Goal: Information Seeking & Learning: Learn about a topic

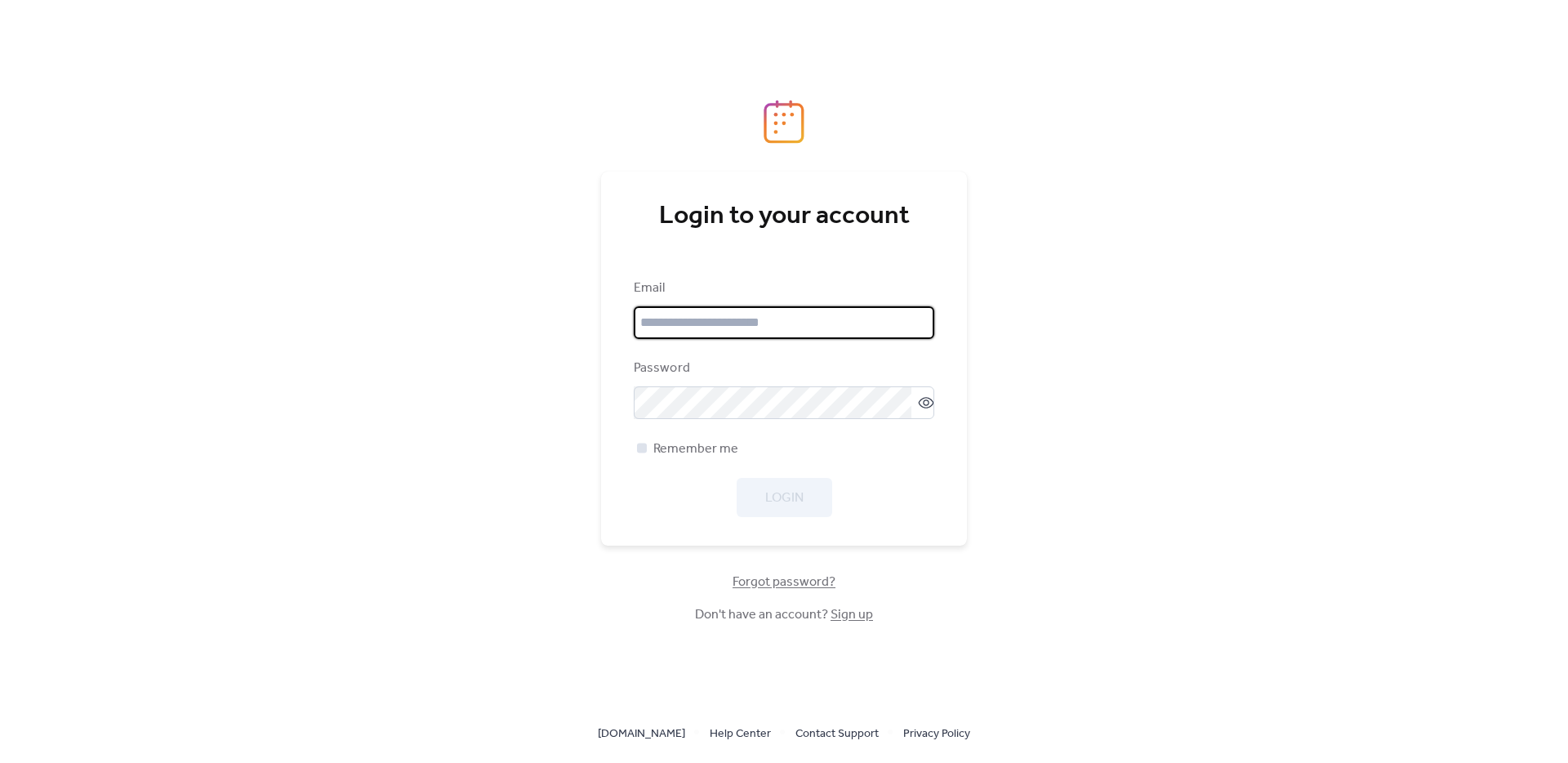
type input "**********"
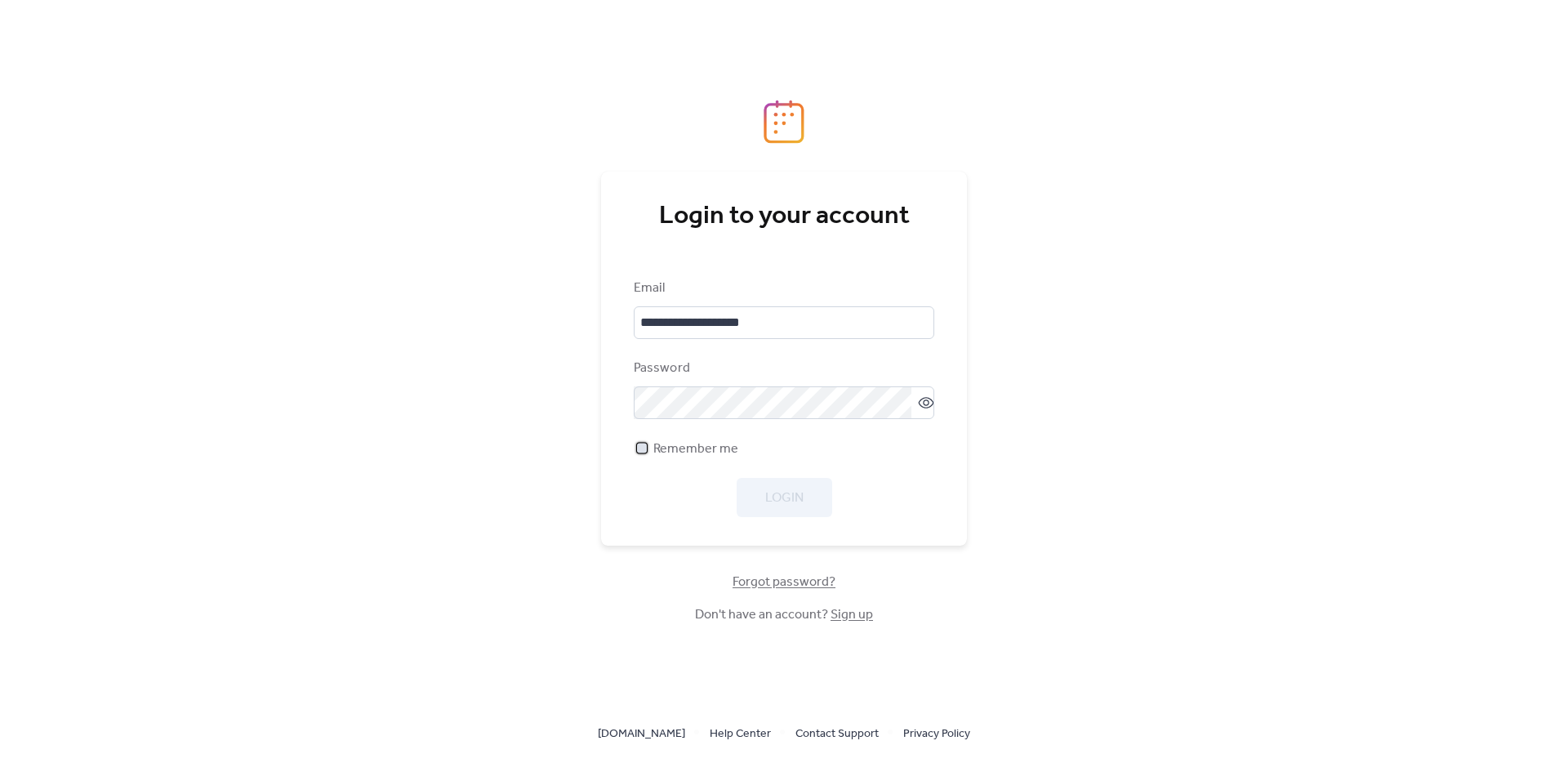
click at [702, 449] on span "Remember me" at bounding box center [696, 449] width 85 height 20
click at [796, 499] on span "Login" at bounding box center [784, 499] width 39 height 20
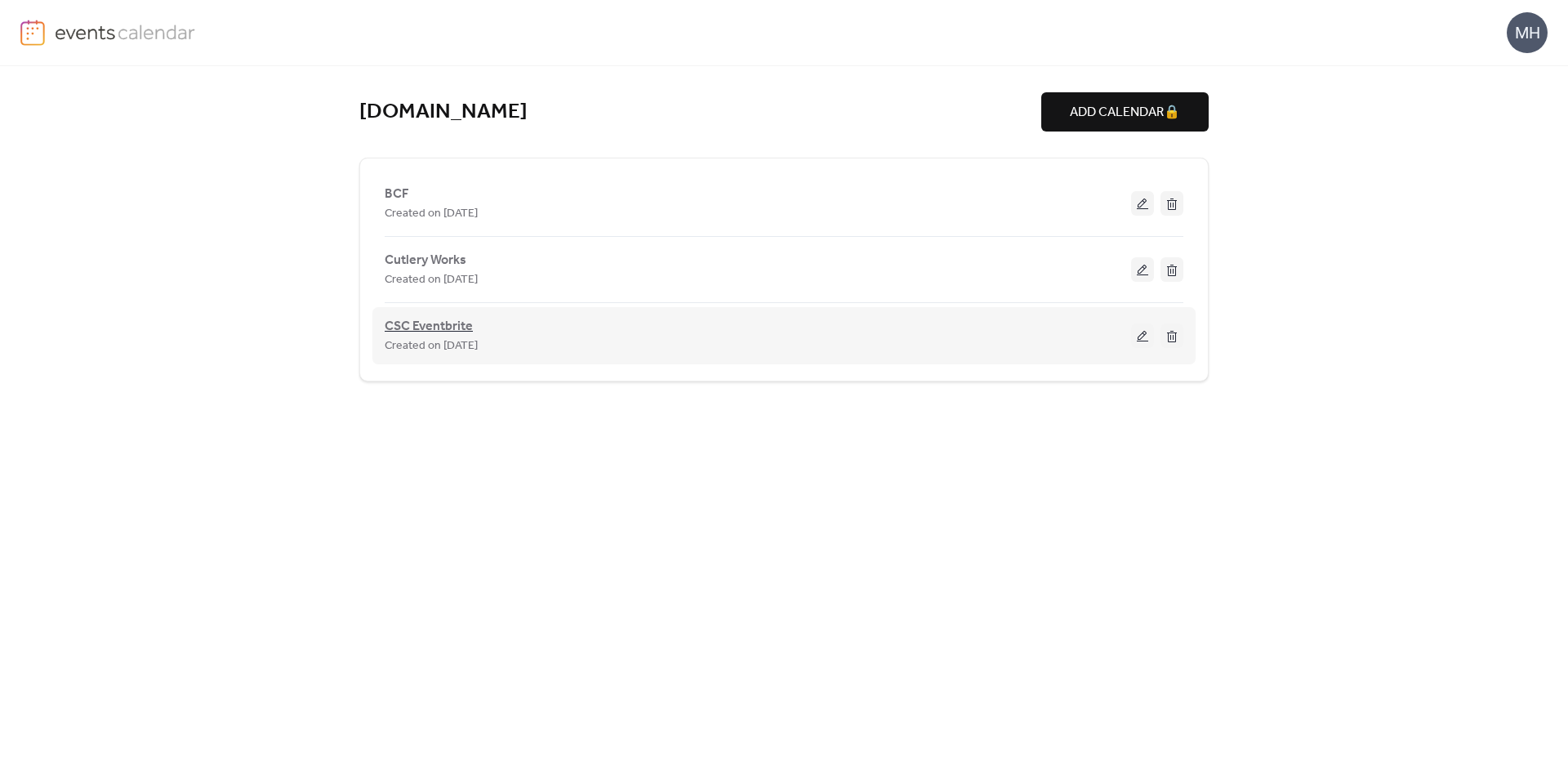
click at [425, 327] on span "CSC Eventbrite" at bounding box center [429, 326] width 88 height 20
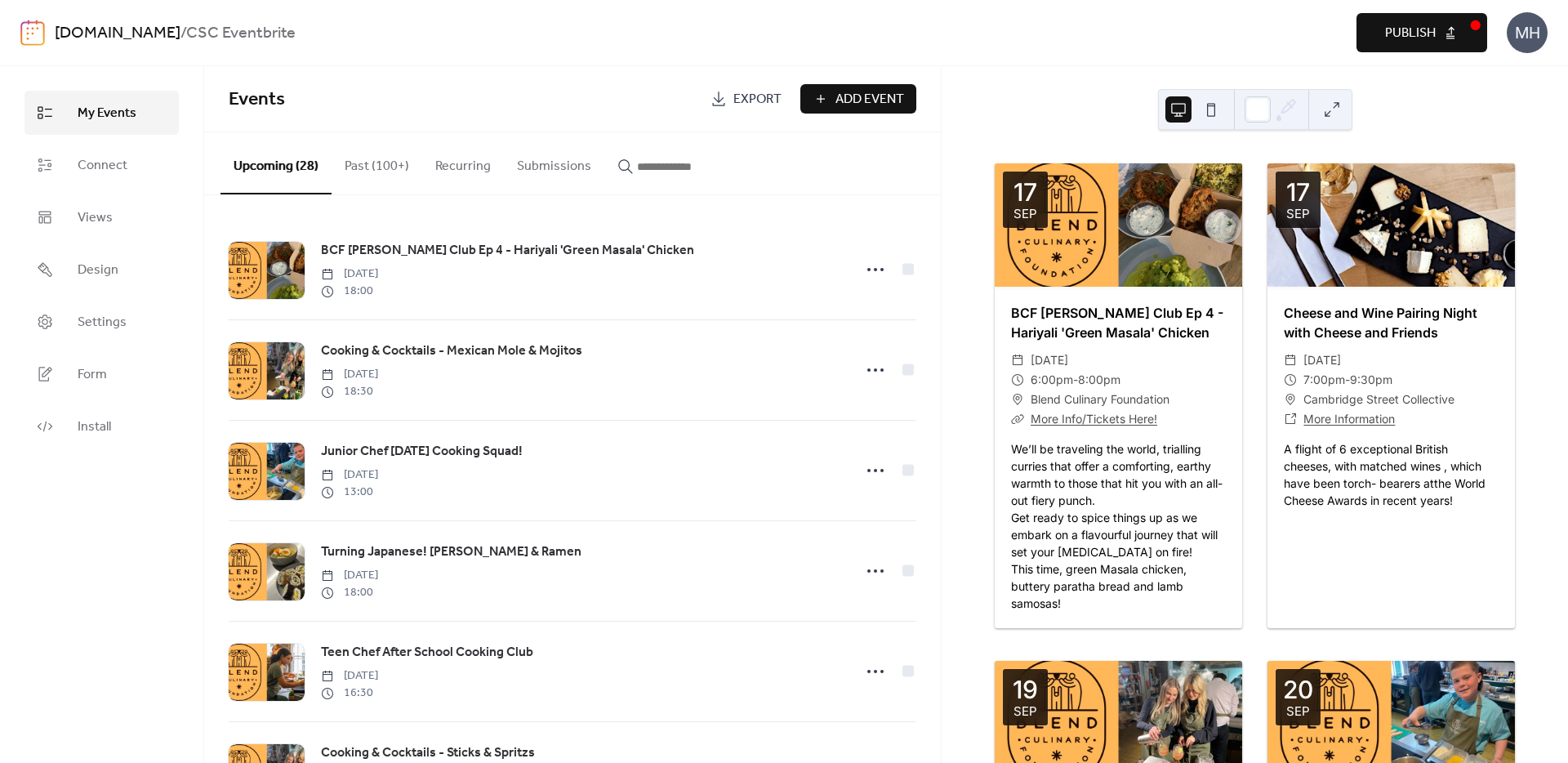
click at [1375, 449] on div "A flight of 6 exceptional British cheeses, with matched wines , which have been…" at bounding box center [1391, 474] width 247 height 69
click at [1397, 206] on div at bounding box center [1391, 225] width 247 height 124
click at [117, 160] on span "Connect" at bounding box center [103, 166] width 50 height 20
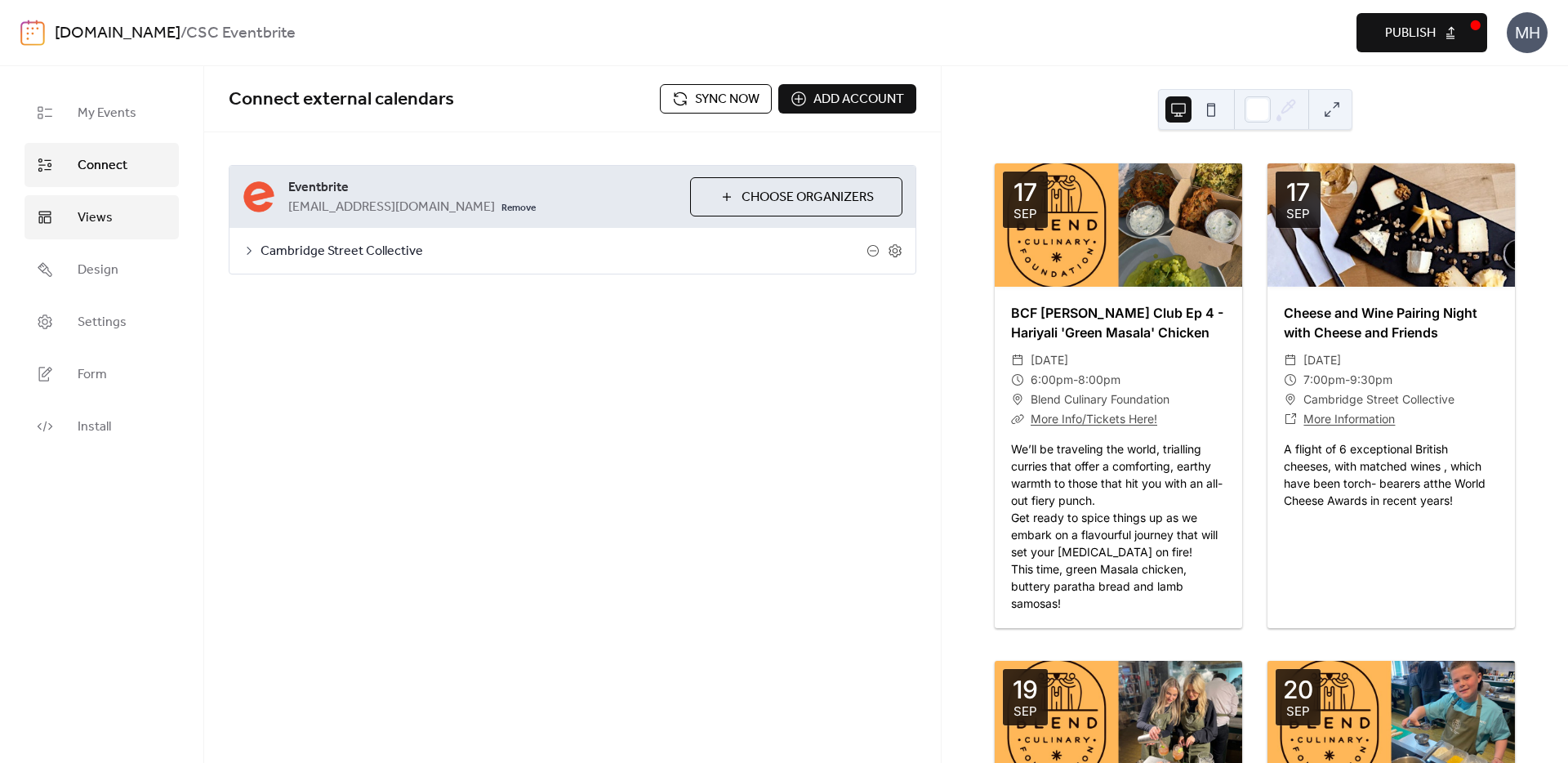
click at [103, 223] on span "Views" at bounding box center [95, 218] width 35 height 20
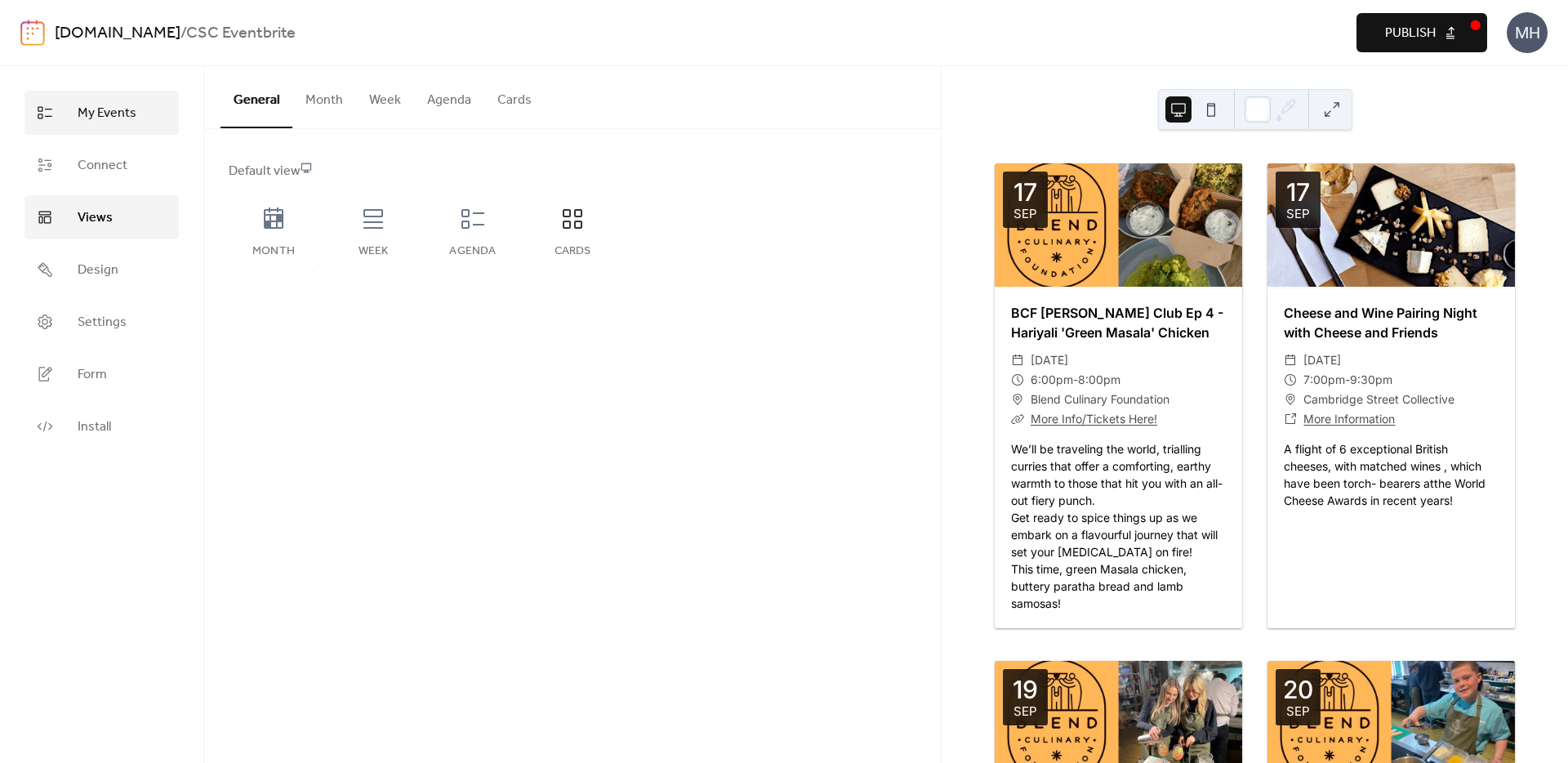
click at [114, 117] on span "My Events" at bounding box center [108, 114] width 59 height 20
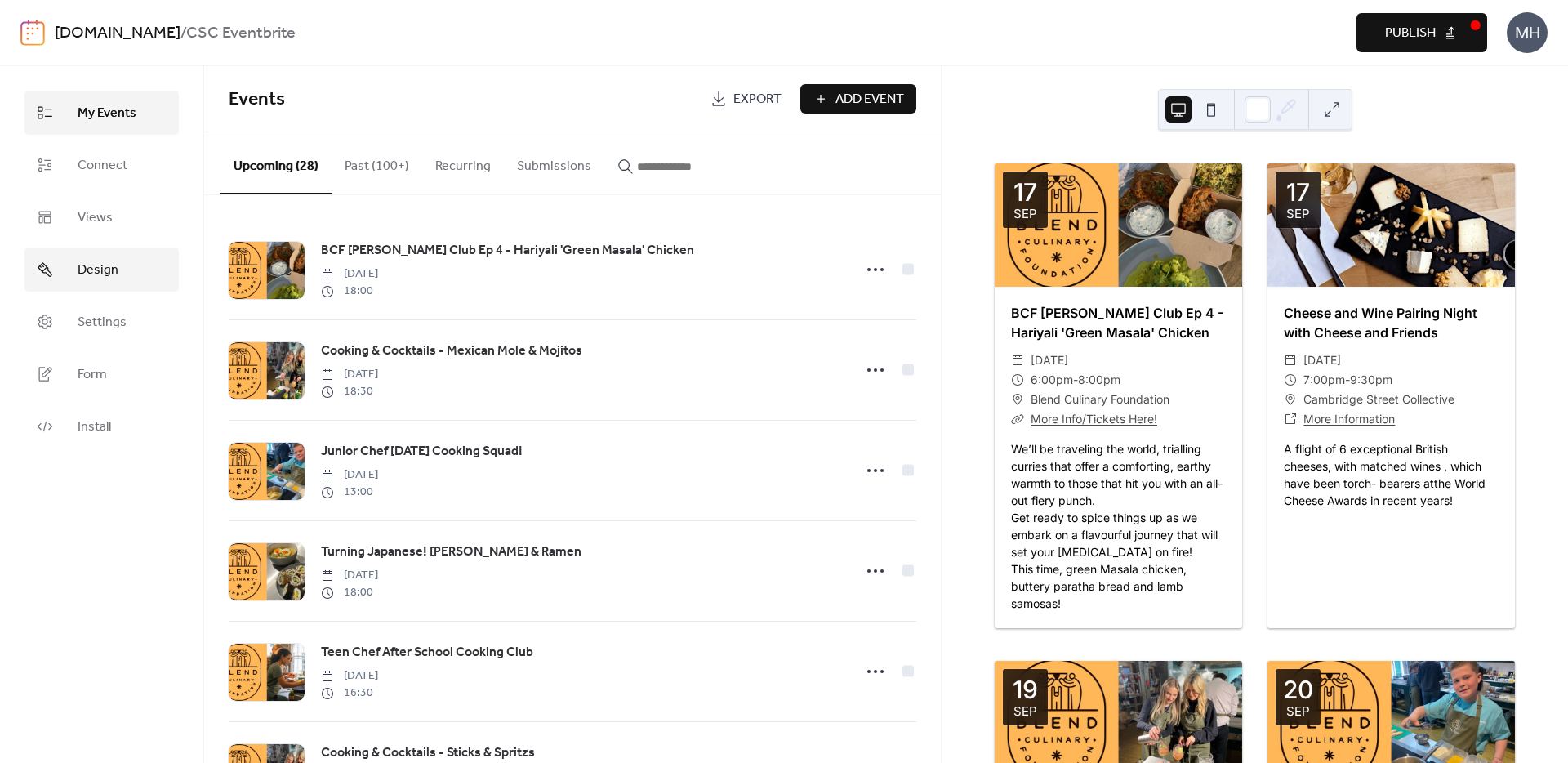
click at [112, 275] on span "Design" at bounding box center [99, 271] width 41 height 20
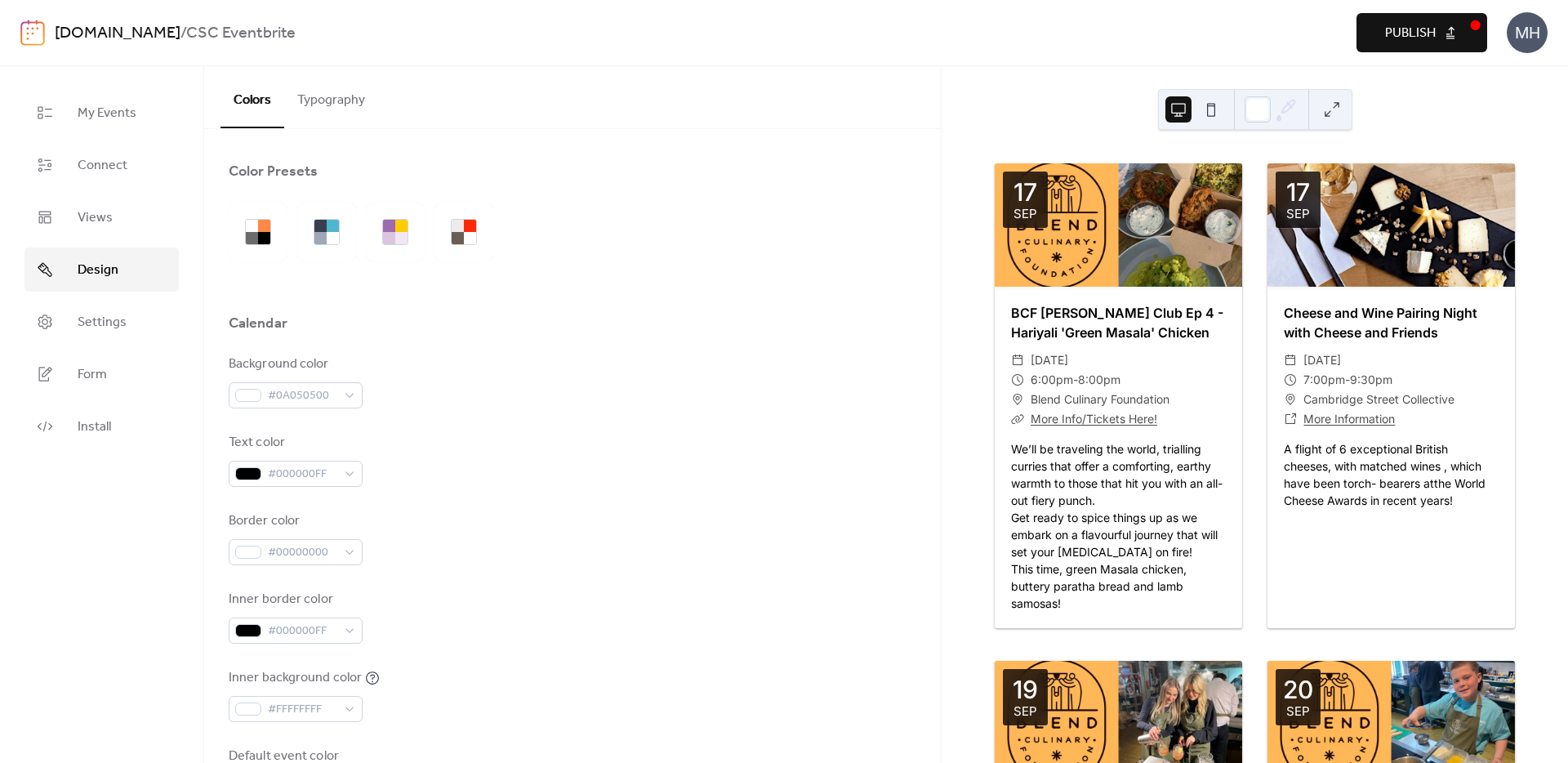
click at [104, 346] on ul "My Events Connect Views Design Settings Form Install" at bounding box center [101, 269] width 154 height 358
click at [102, 377] on span "Form" at bounding box center [92, 375] width 30 height 20
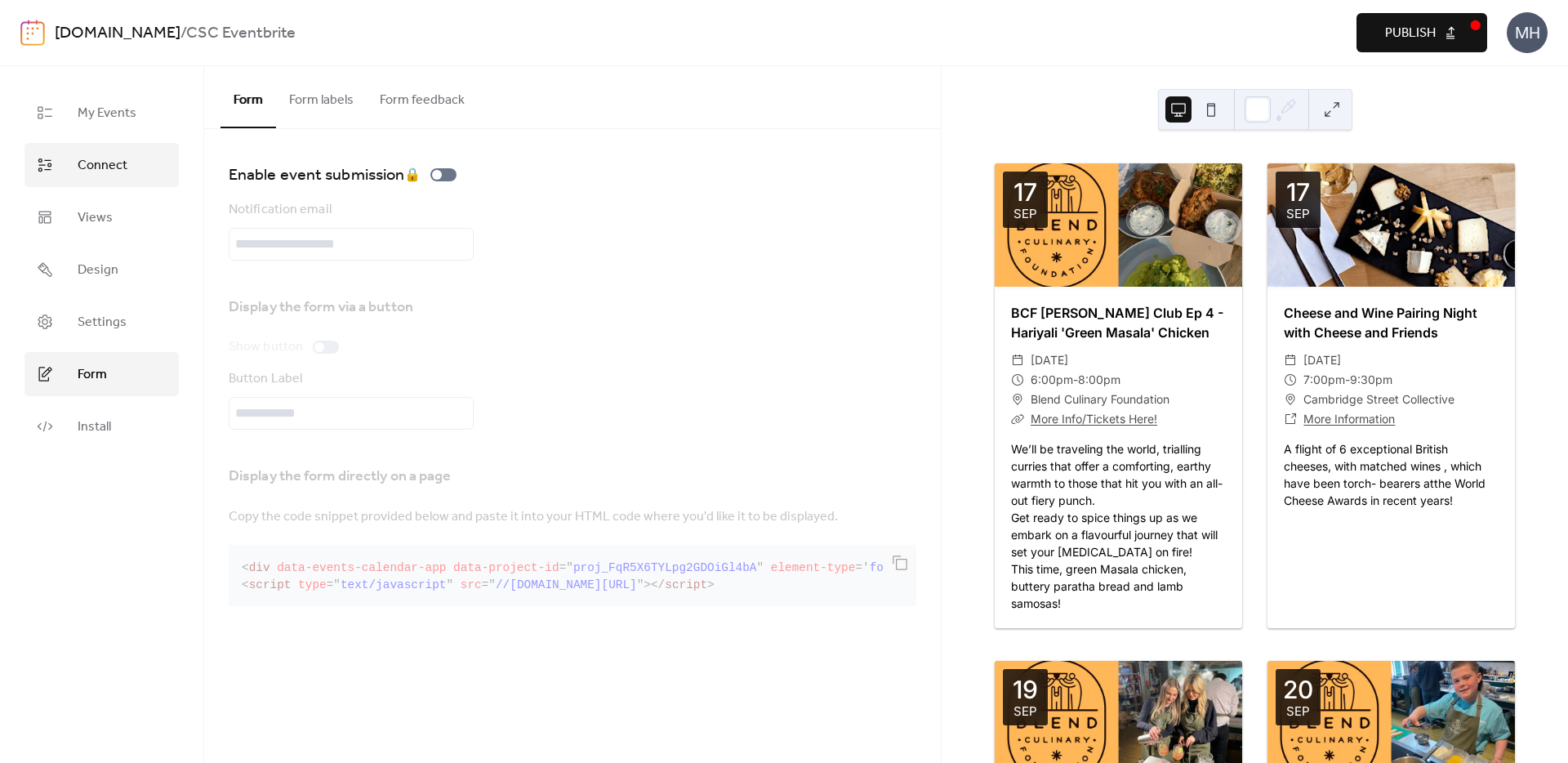
click at [114, 178] on link "Connect" at bounding box center [101, 164] width 154 height 44
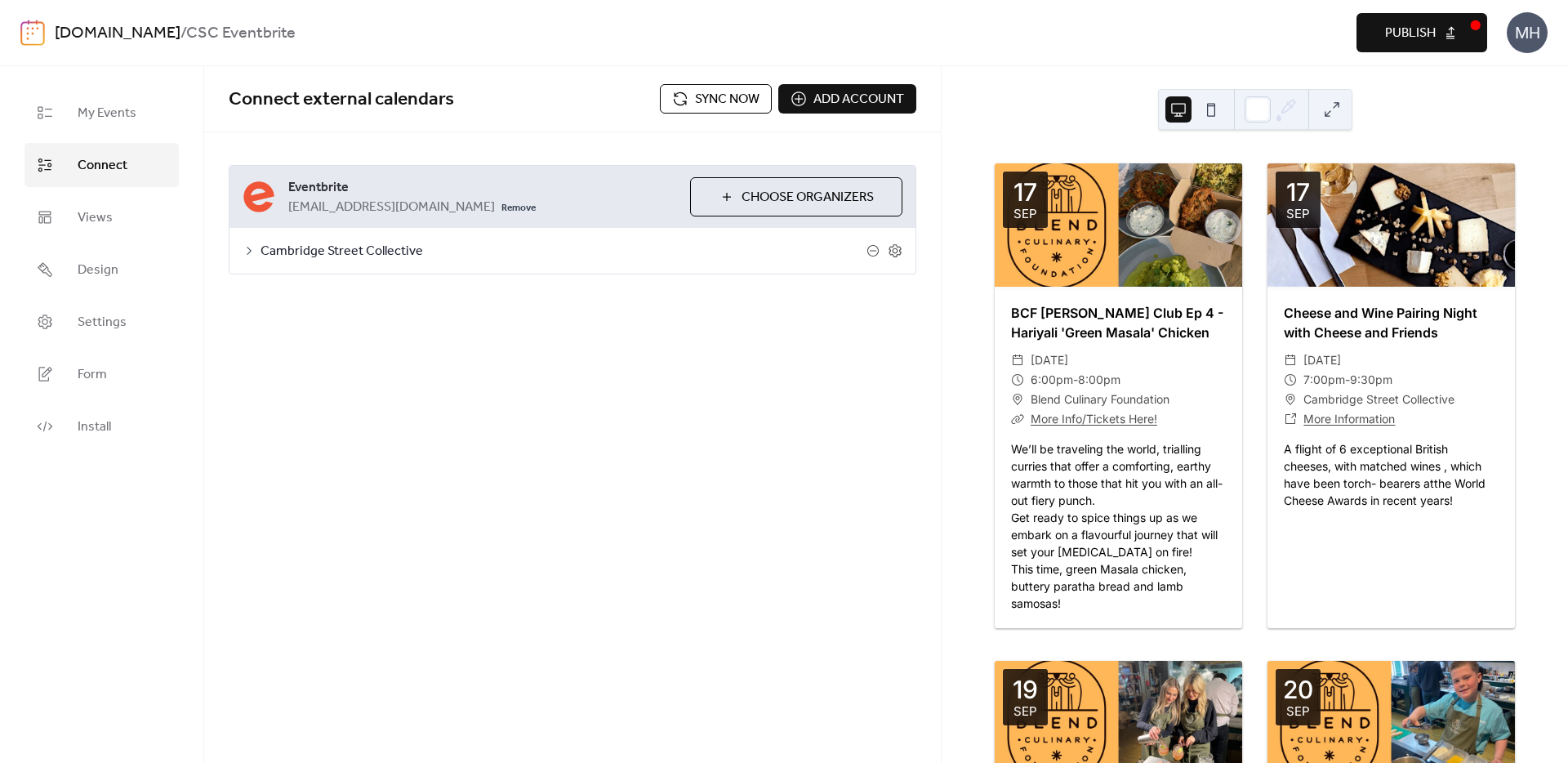
click at [344, 251] on span "Cambridge Street Collective" at bounding box center [564, 252] width 606 height 20
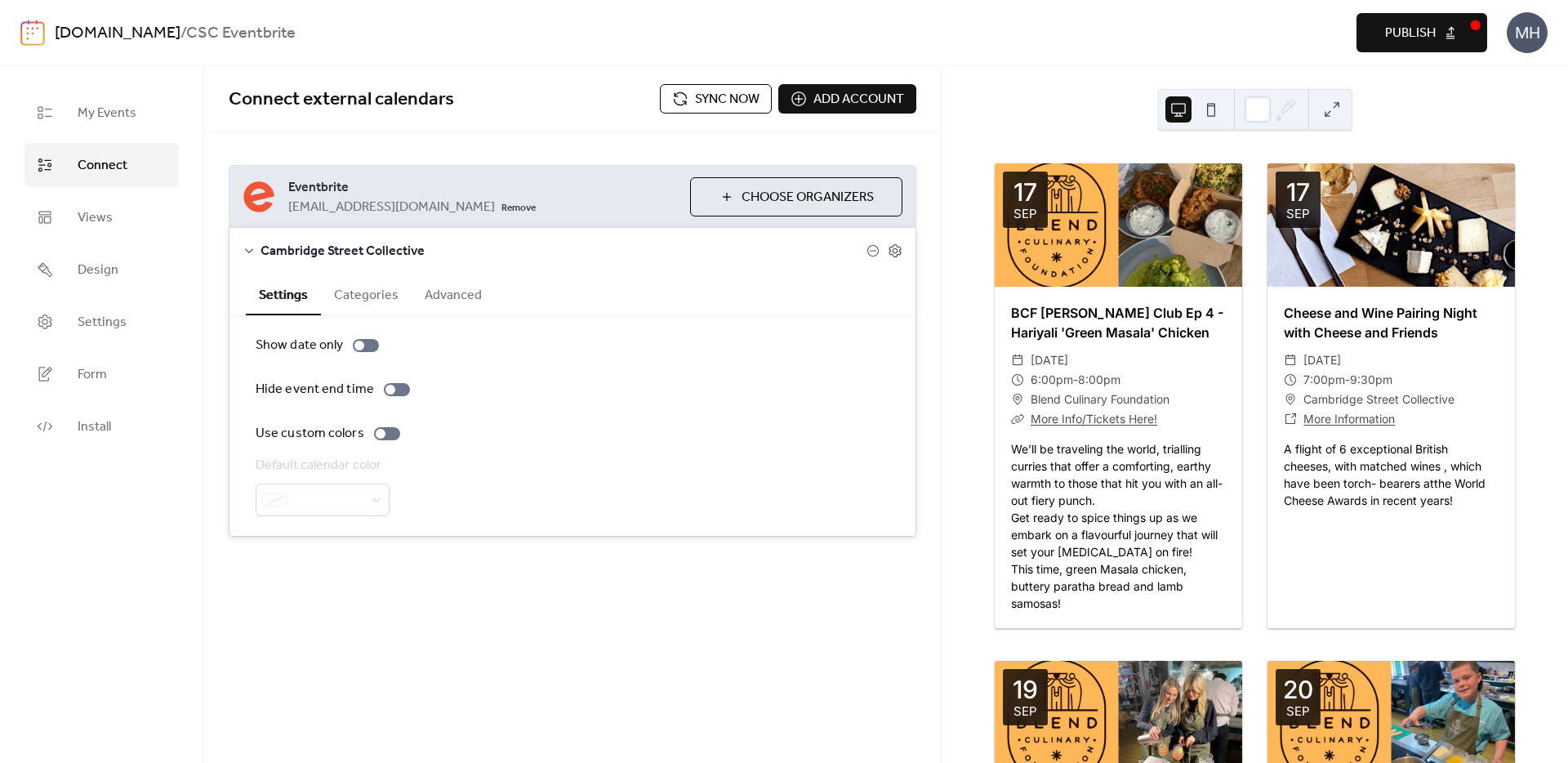
click at [344, 293] on button "Categories" at bounding box center [366, 293] width 91 height 40
click at [433, 302] on button "Advanced" at bounding box center [453, 293] width 83 height 40
click at [277, 286] on button "Settings" at bounding box center [283, 293] width 75 height 40
click at [88, 213] on span "Views" at bounding box center [95, 218] width 35 height 20
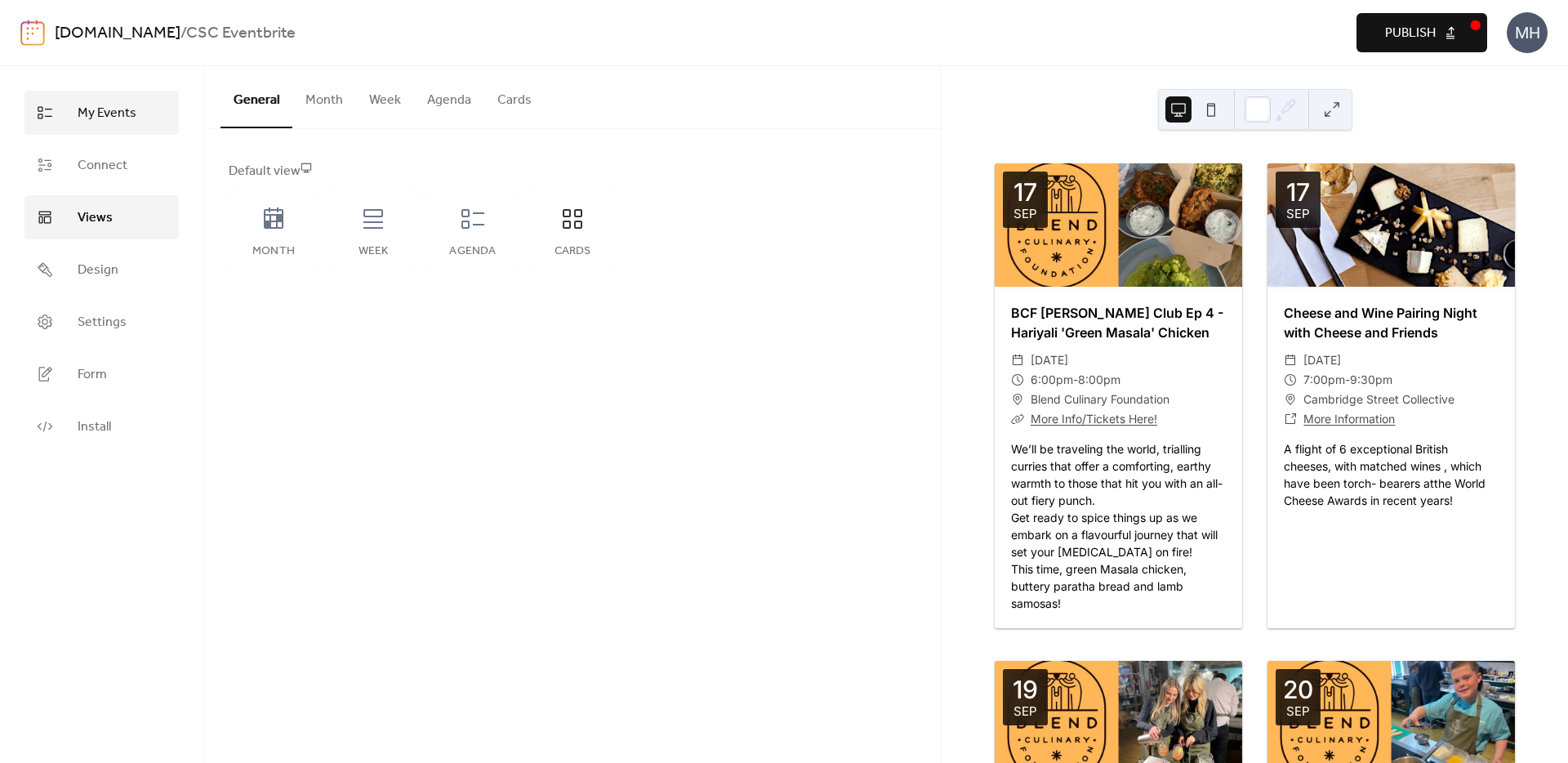
click at [96, 104] on span "My Events" at bounding box center [108, 114] width 59 height 20
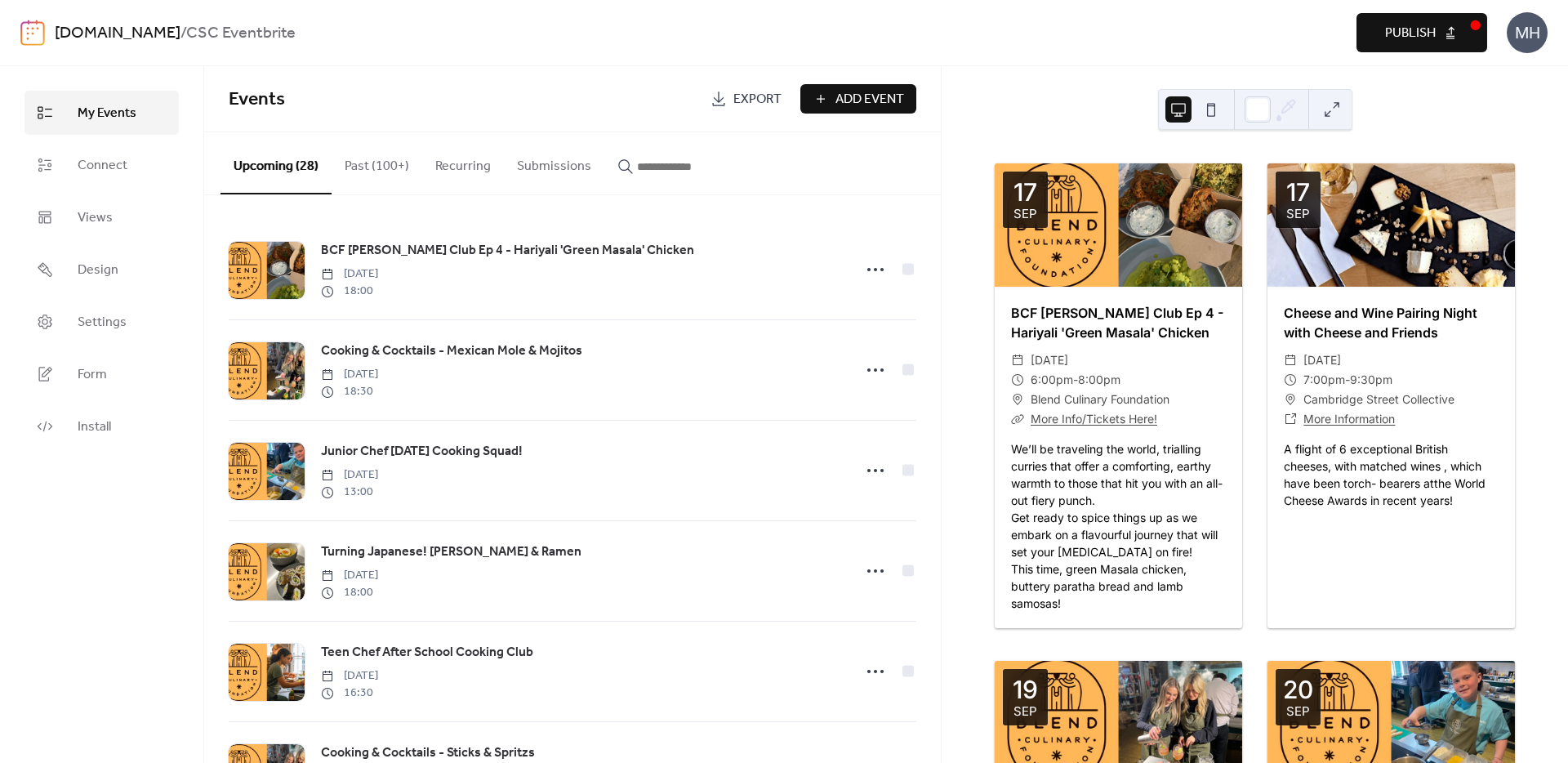
click at [555, 160] on button "Submissions" at bounding box center [554, 162] width 100 height 60
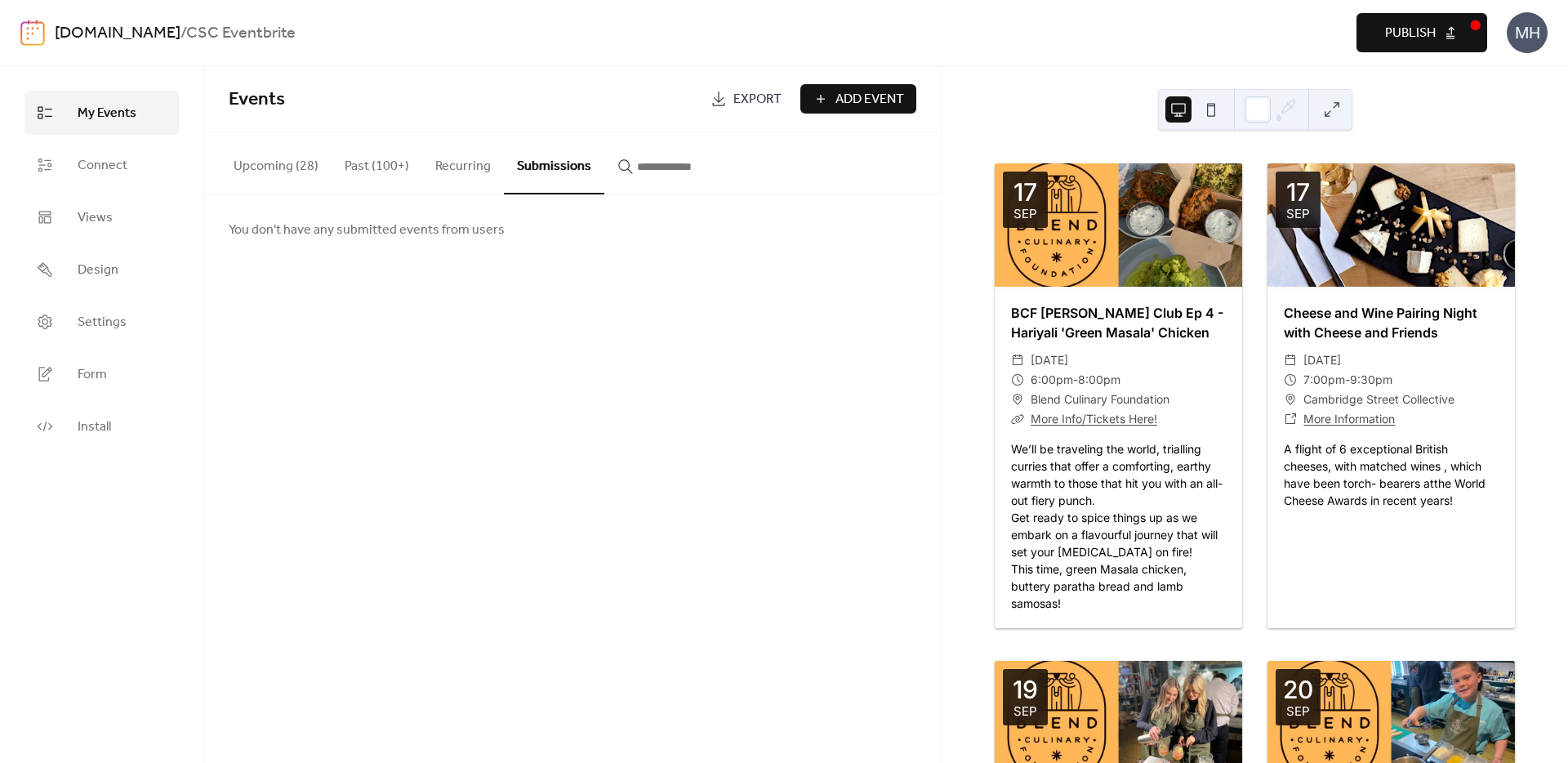
click at [462, 153] on button "Recurring" at bounding box center [463, 162] width 82 height 60
click at [268, 165] on button "Upcoming (28)" at bounding box center [276, 162] width 111 height 60
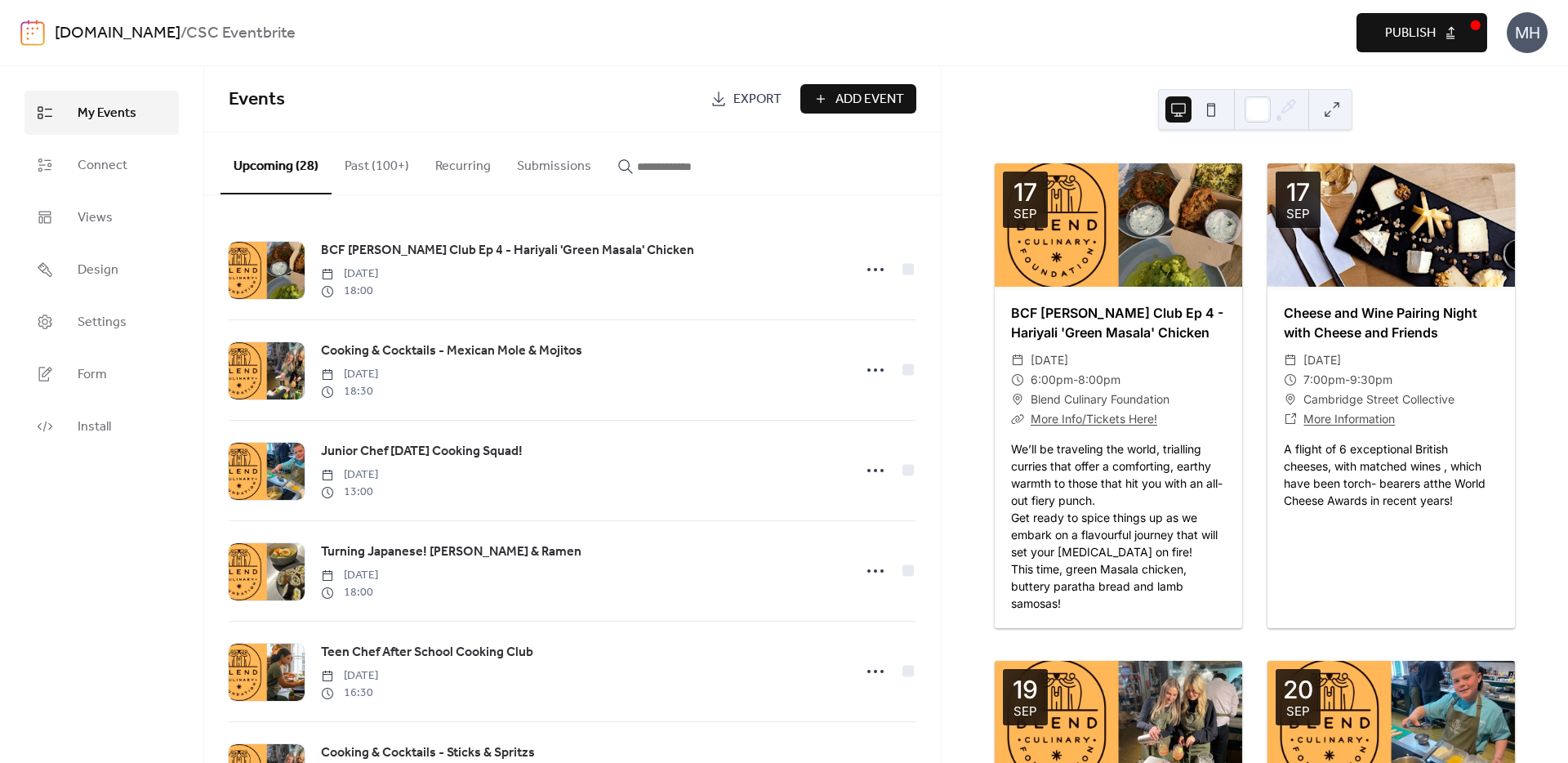
click at [1430, 23] on span "Publish" at bounding box center [1410, 33] width 50 height 20
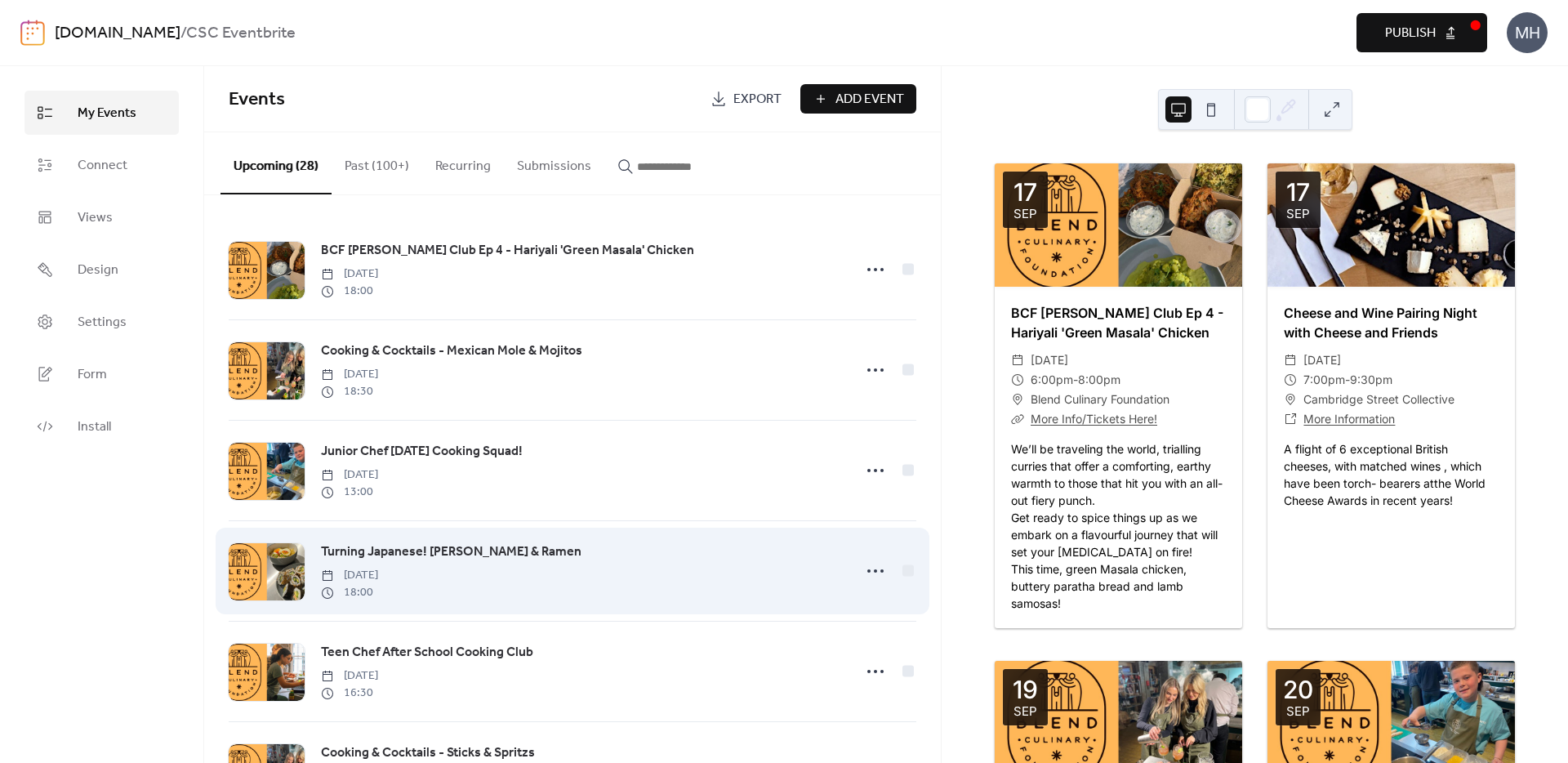
scroll to position [6, 0]
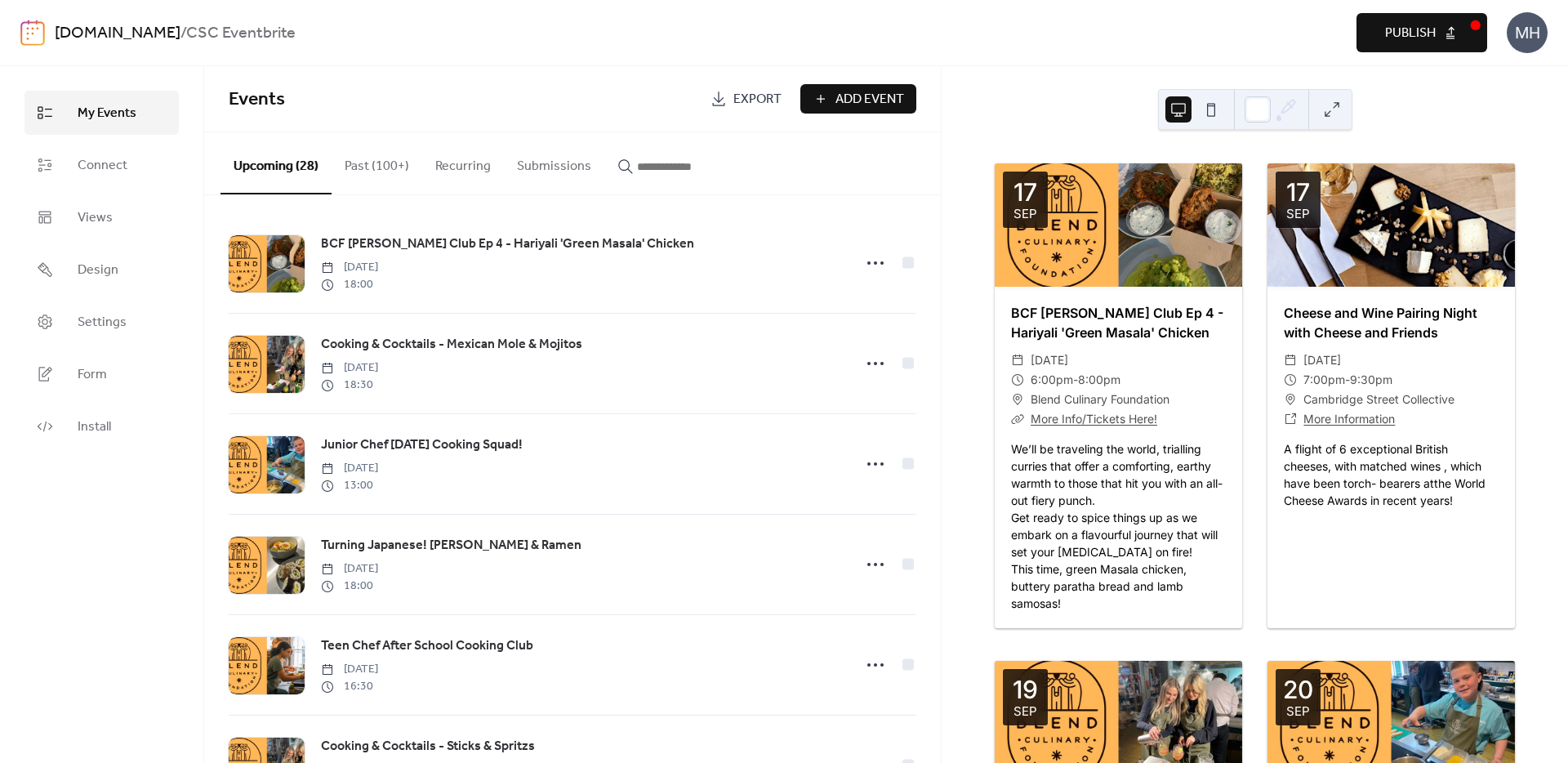
click at [458, 167] on button "Recurring" at bounding box center [463, 162] width 82 height 60
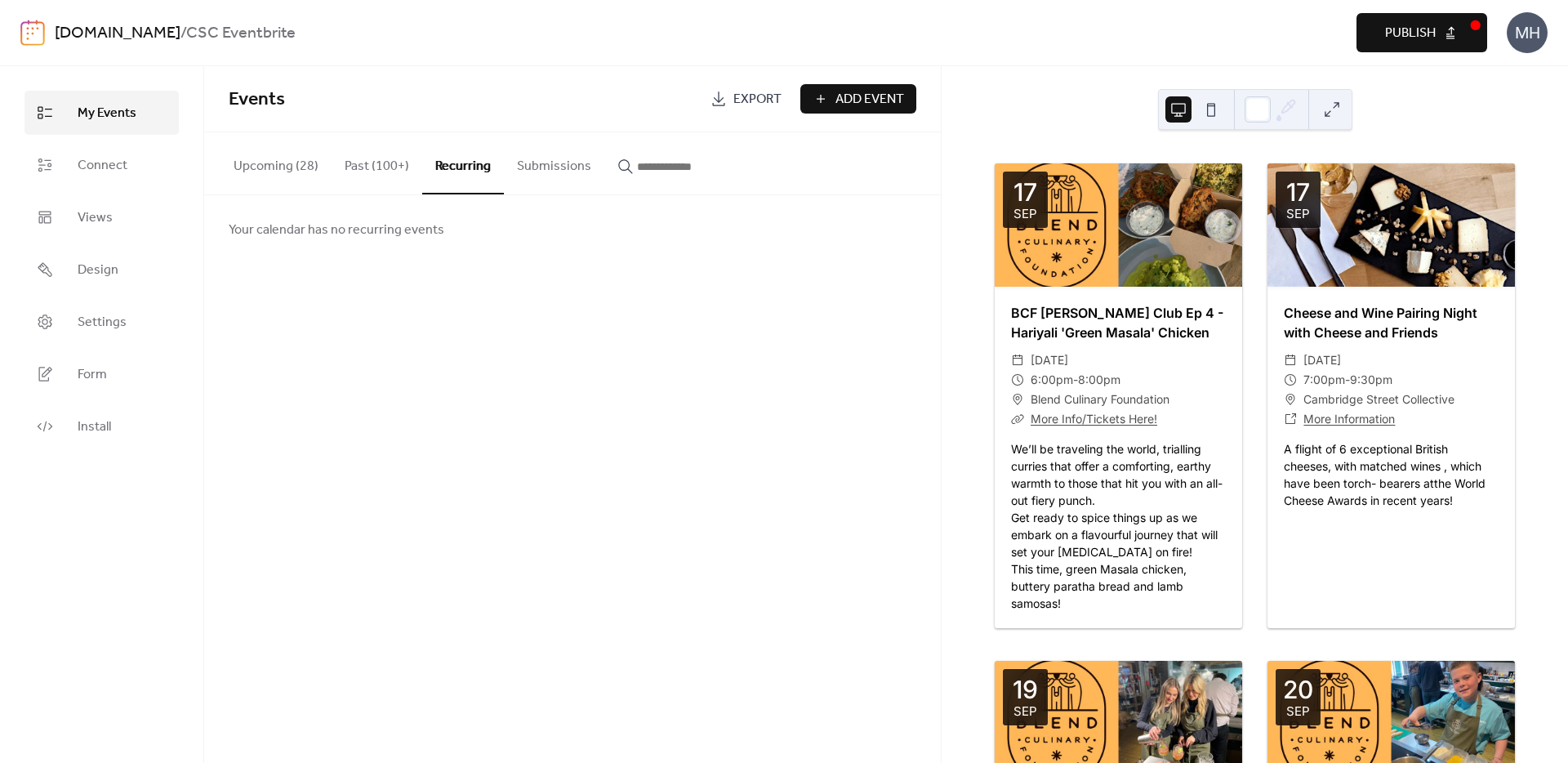
click at [537, 178] on button "Submissions" at bounding box center [554, 162] width 100 height 60
click at [650, 172] on input "button" at bounding box center [686, 167] width 98 height 20
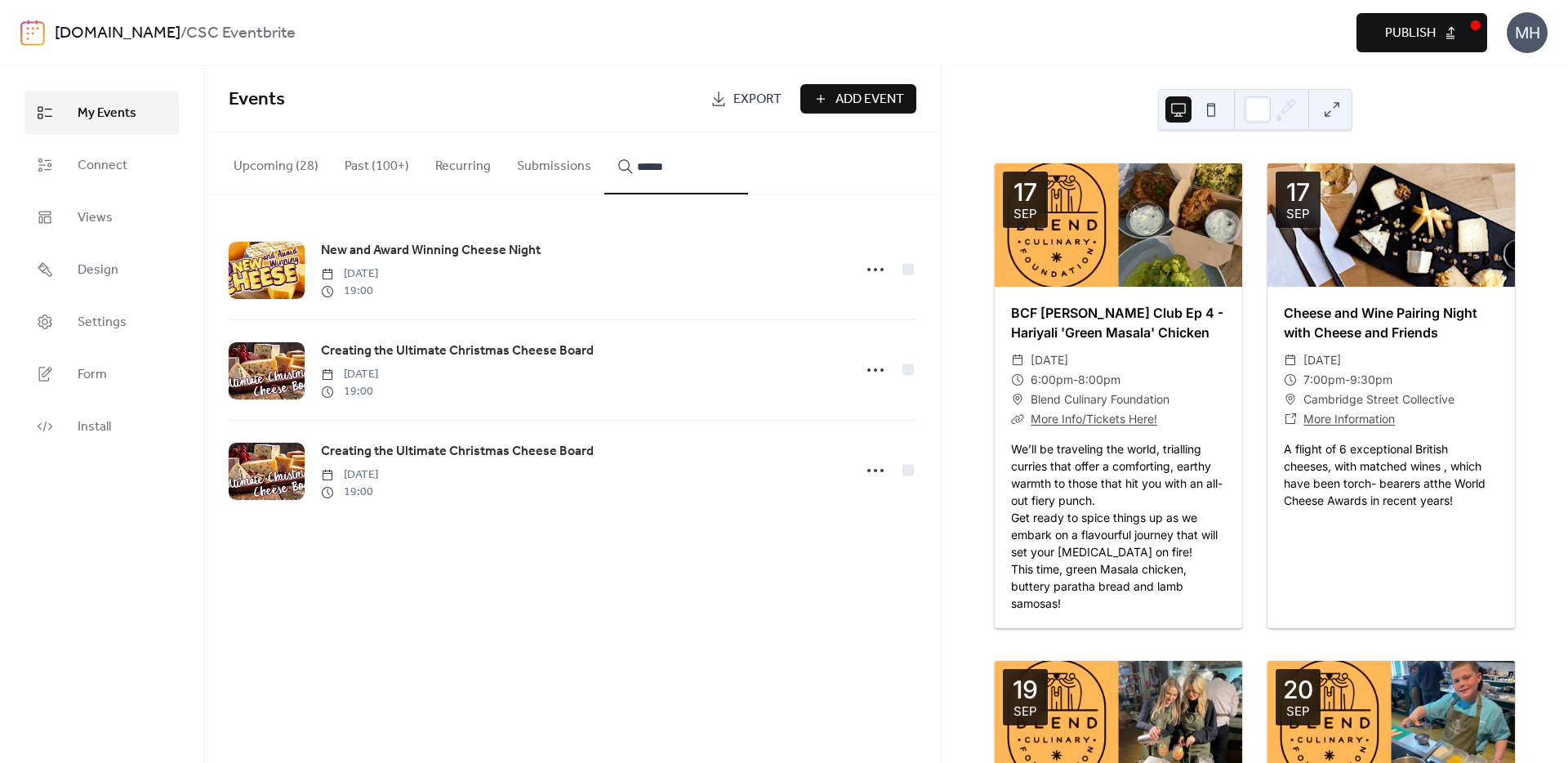
type input "******"
click at [281, 168] on button "Upcoming (28)" at bounding box center [276, 162] width 111 height 60
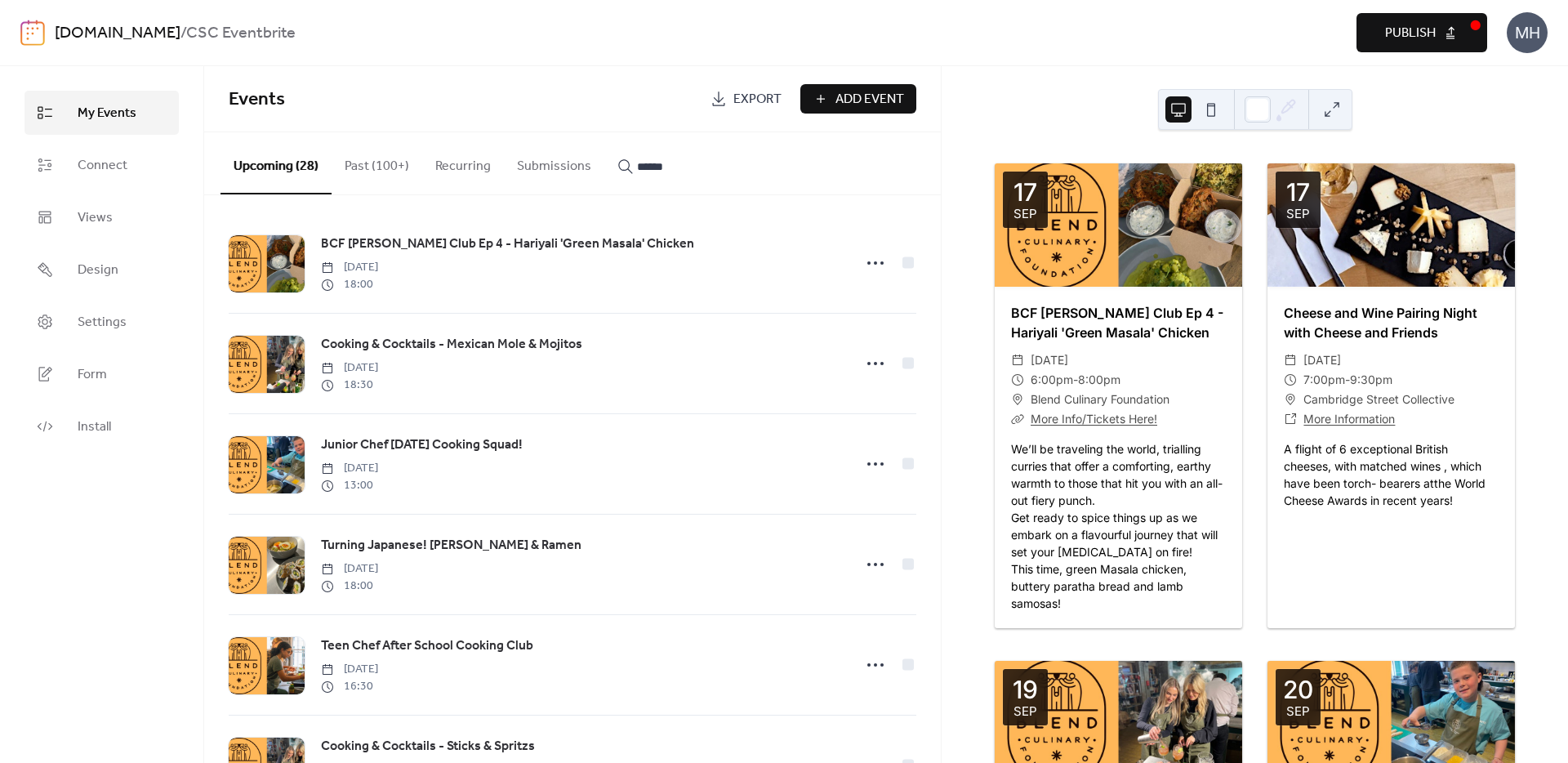
click at [384, 168] on button "Past (100+)" at bounding box center [377, 162] width 91 height 60
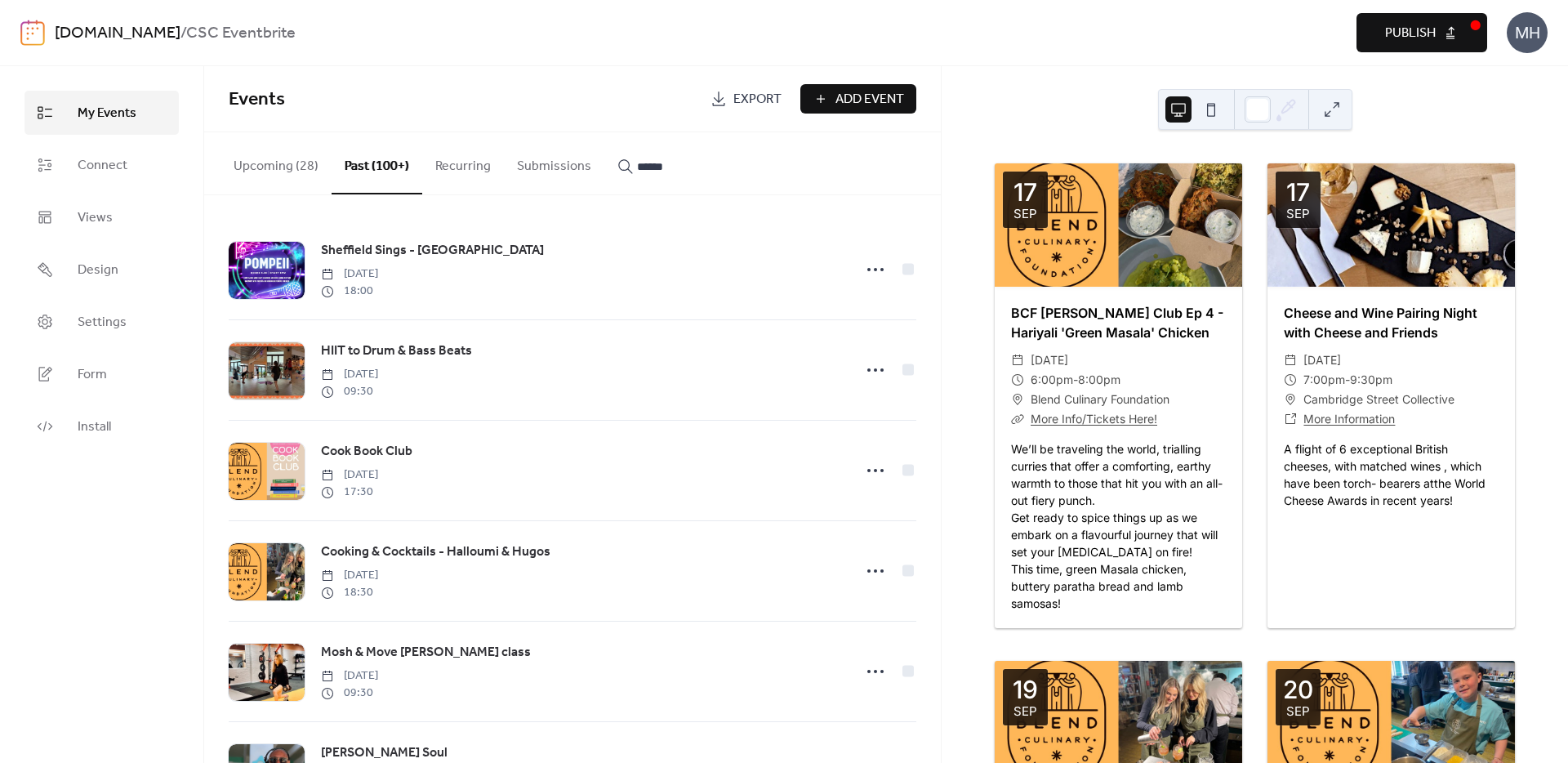
click at [286, 160] on button "Upcoming (28)" at bounding box center [276, 162] width 111 height 60
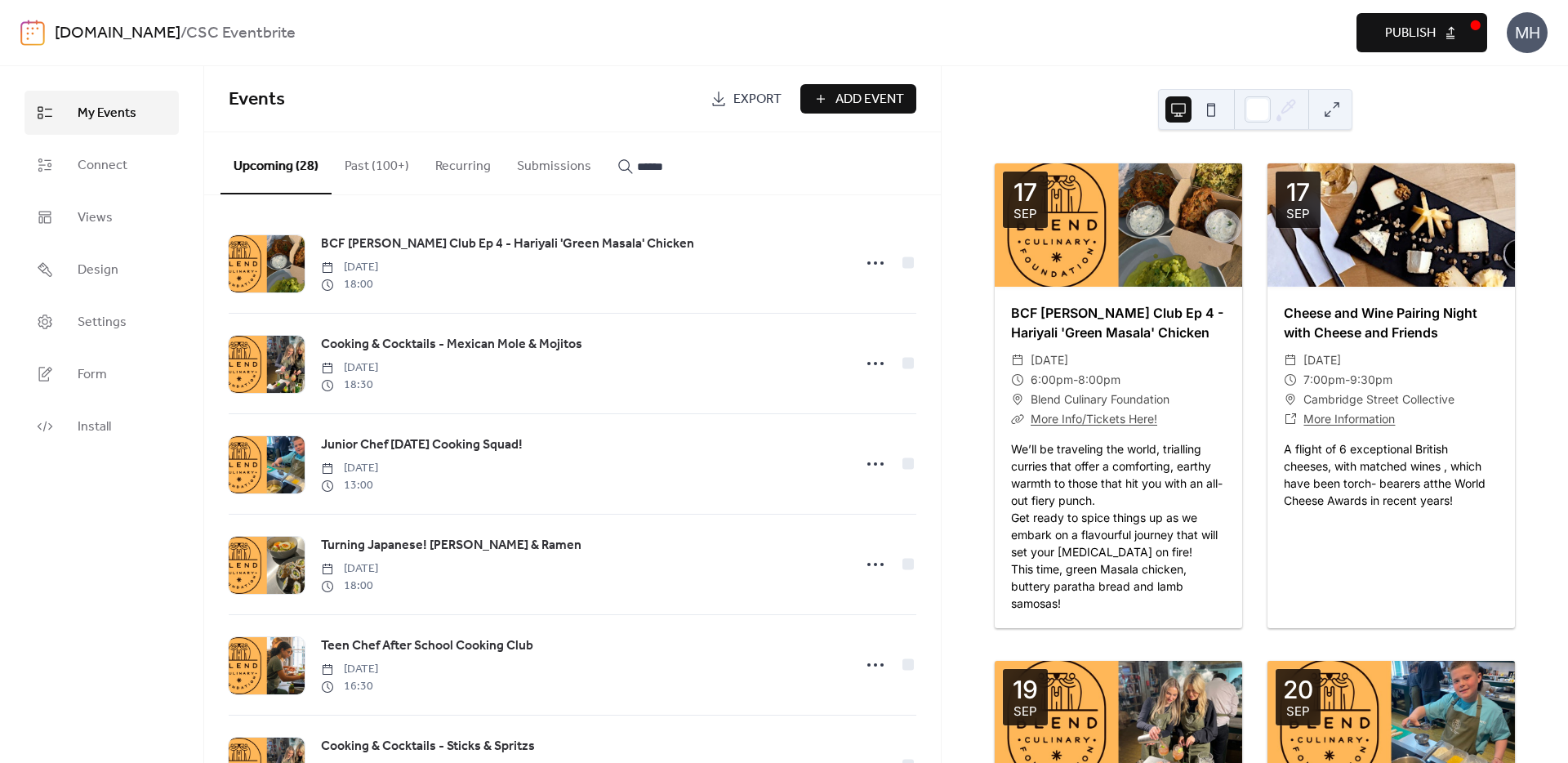
click at [472, 159] on button "Recurring" at bounding box center [463, 162] width 82 height 60
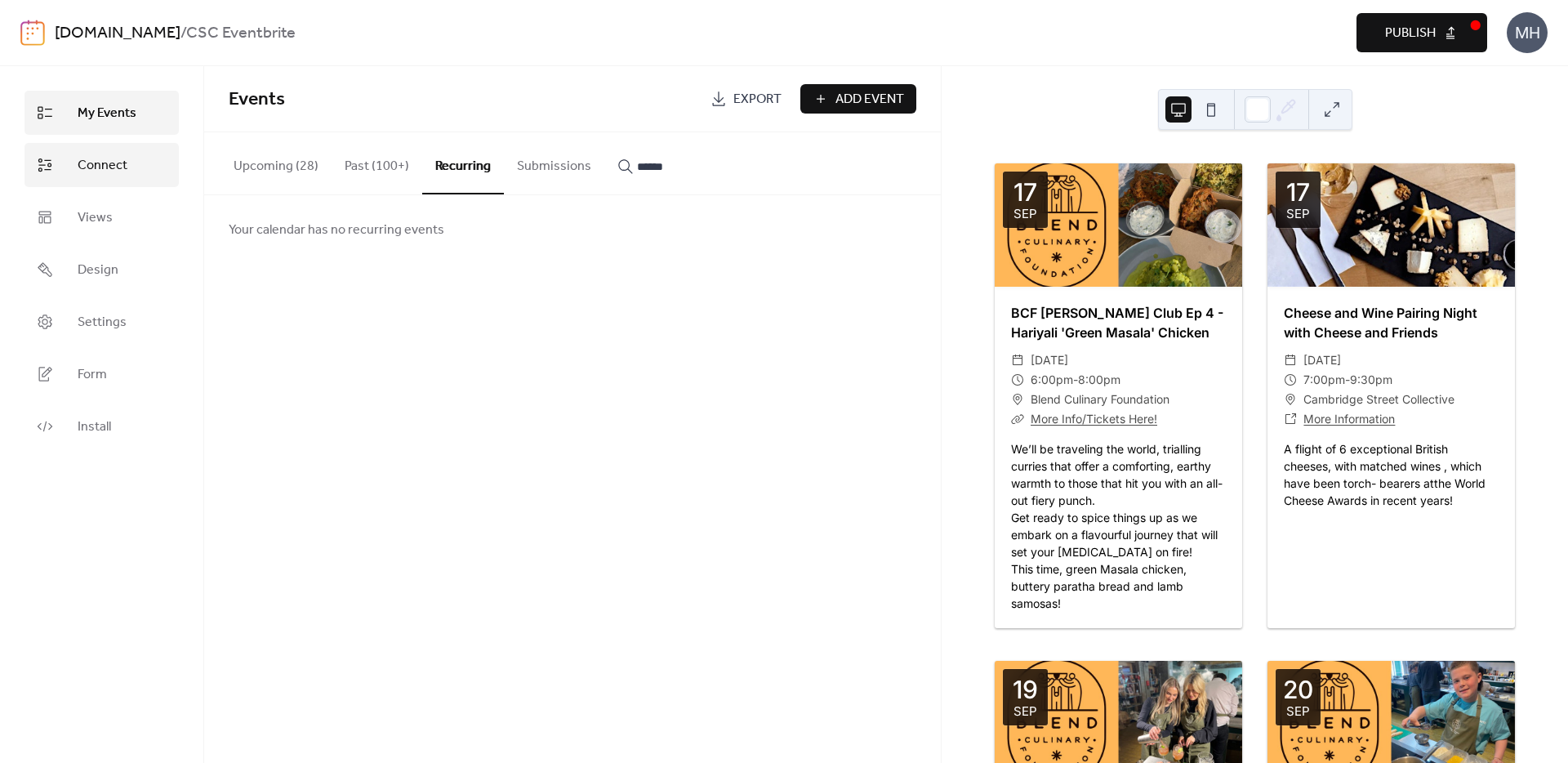
click at [81, 168] on span "Connect" at bounding box center [103, 166] width 50 height 20
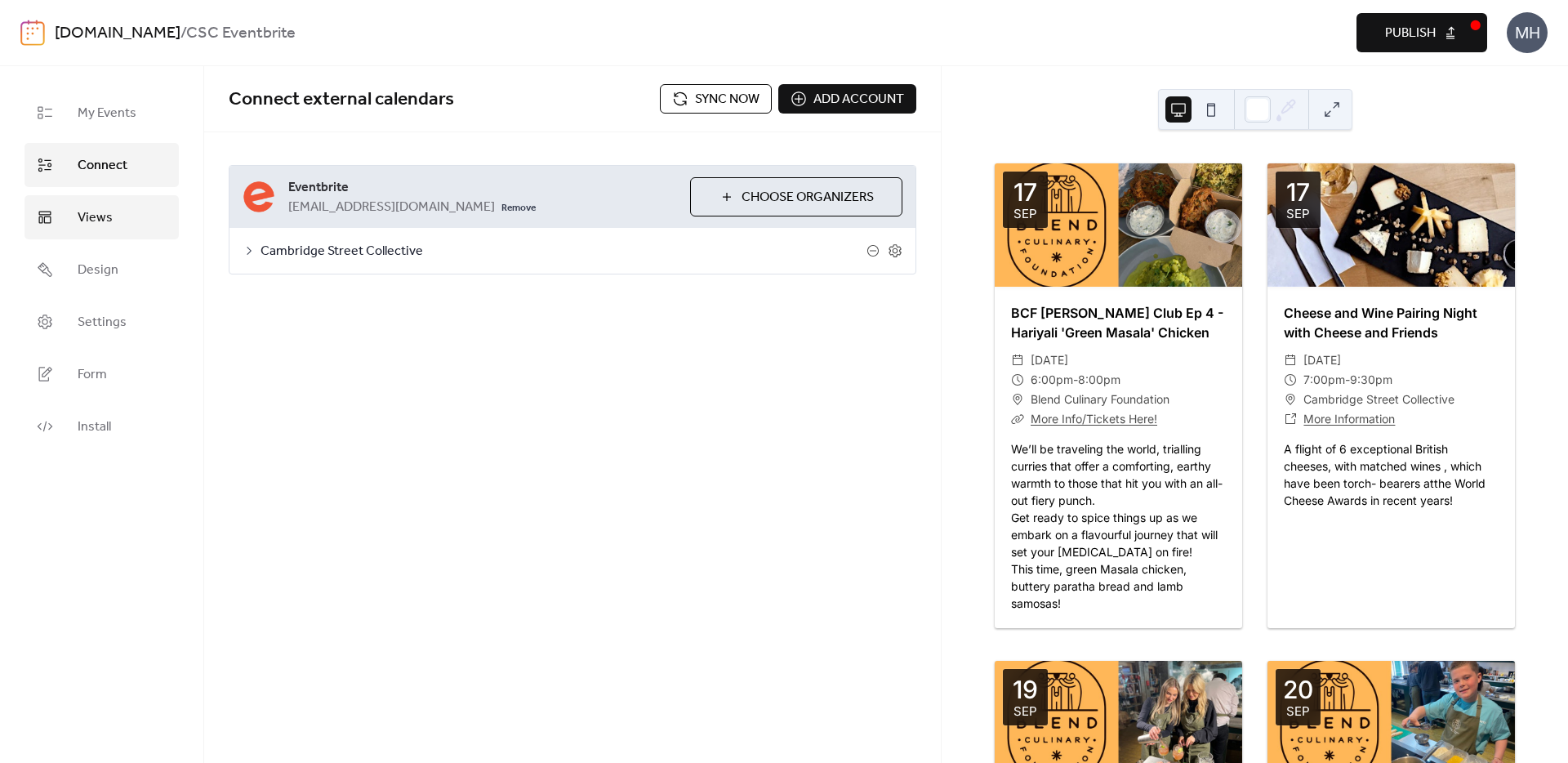
click at [103, 214] on span "Views" at bounding box center [95, 218] width 35 height 20
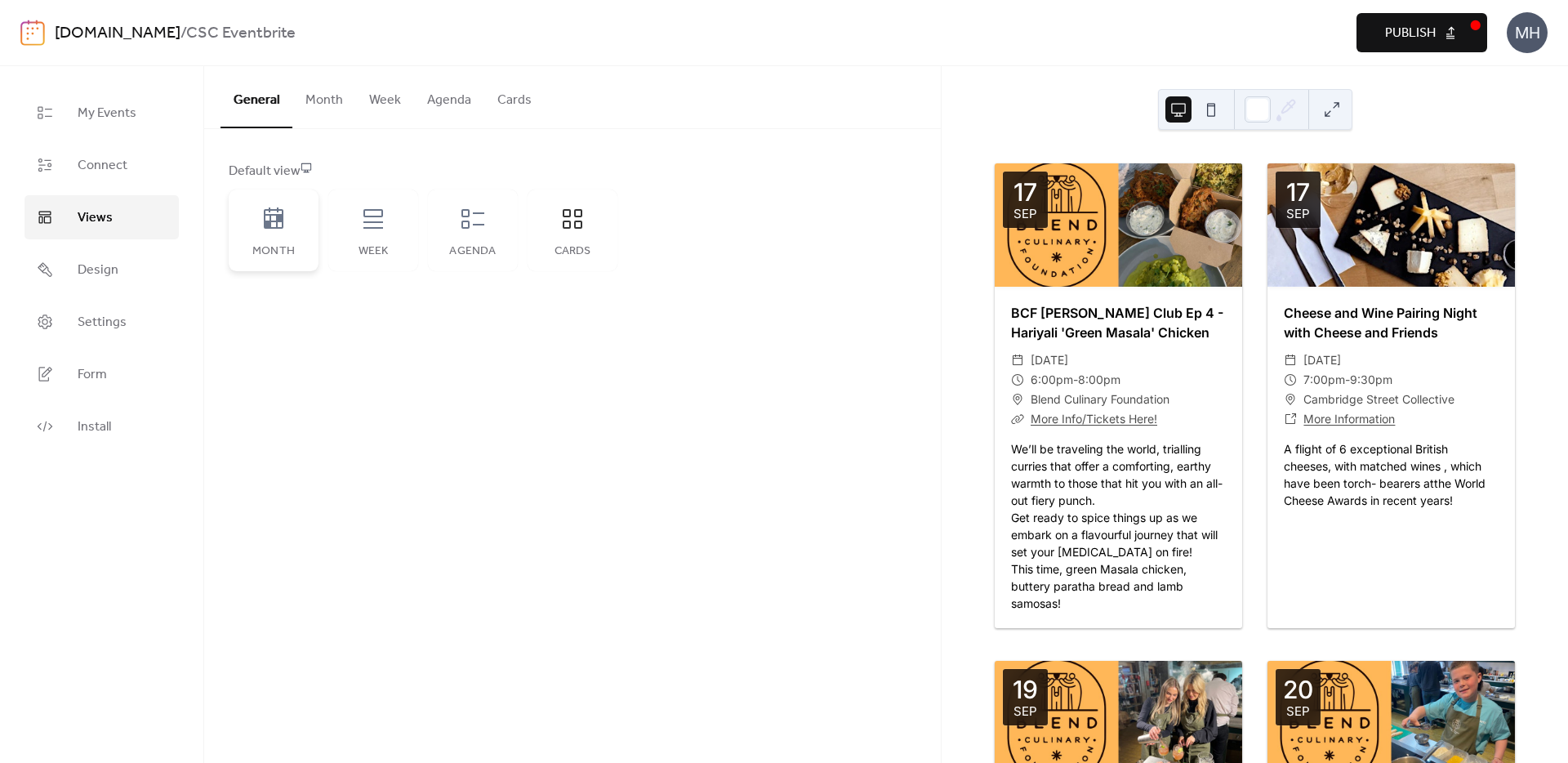
click at [277, 221] on icon at bounding box center [273, 218] width 20 height 22
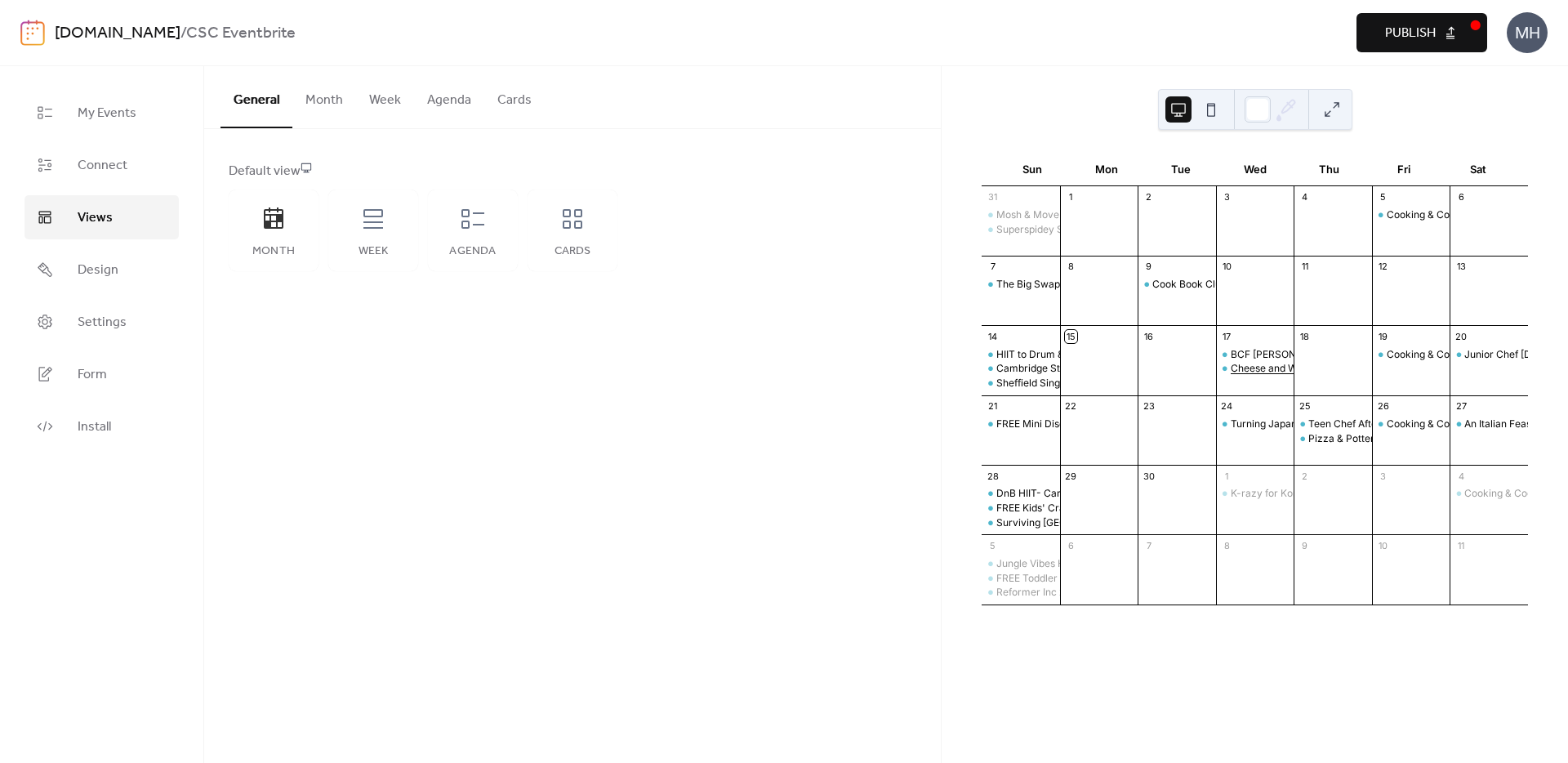
click at [1261, 367] on div "Cheese and Wine Pairing Night with Cheese and Friends" at bounding box center [1360, 368] width 259 height 13
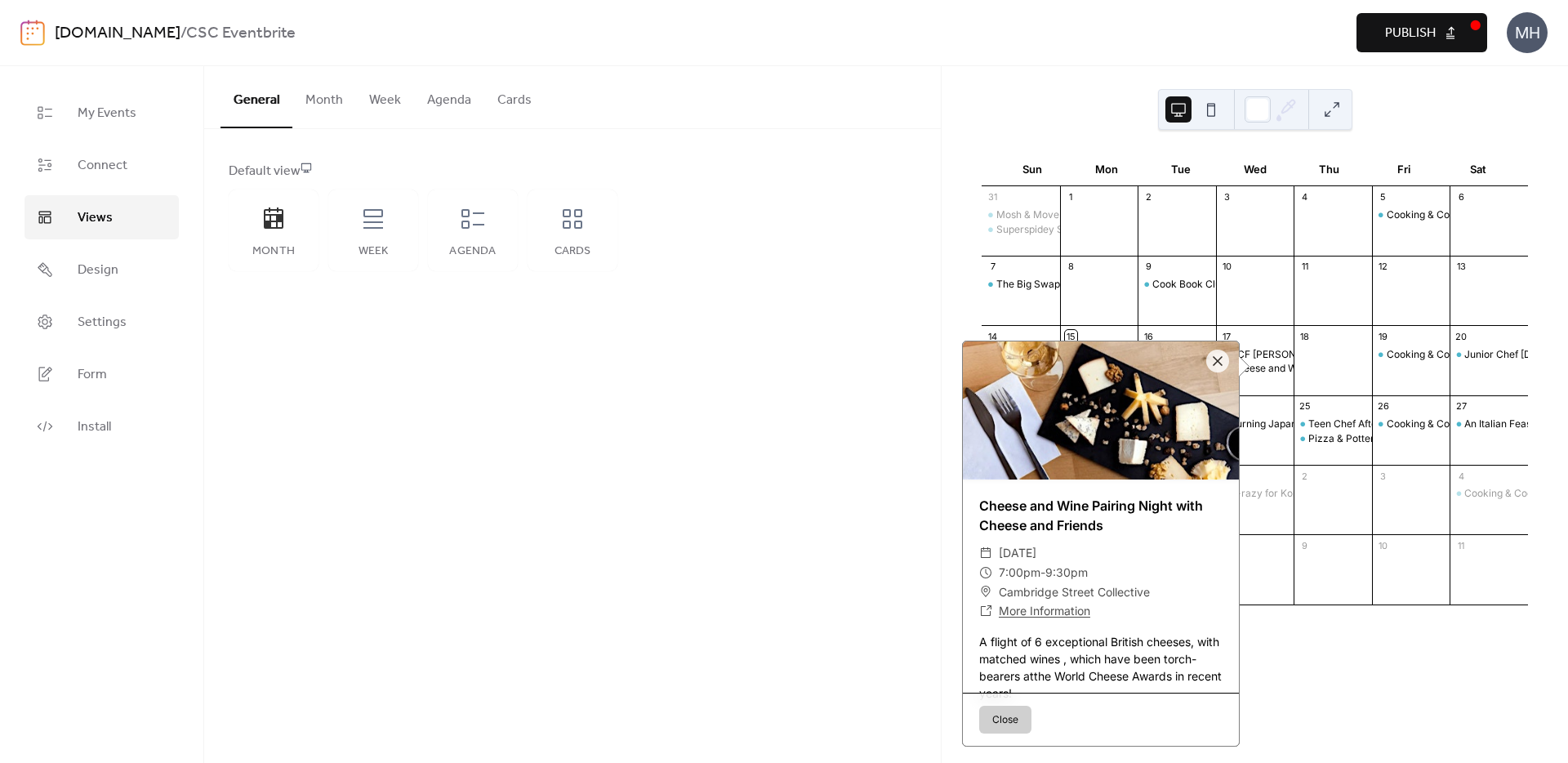
scroll to position [23, 0]
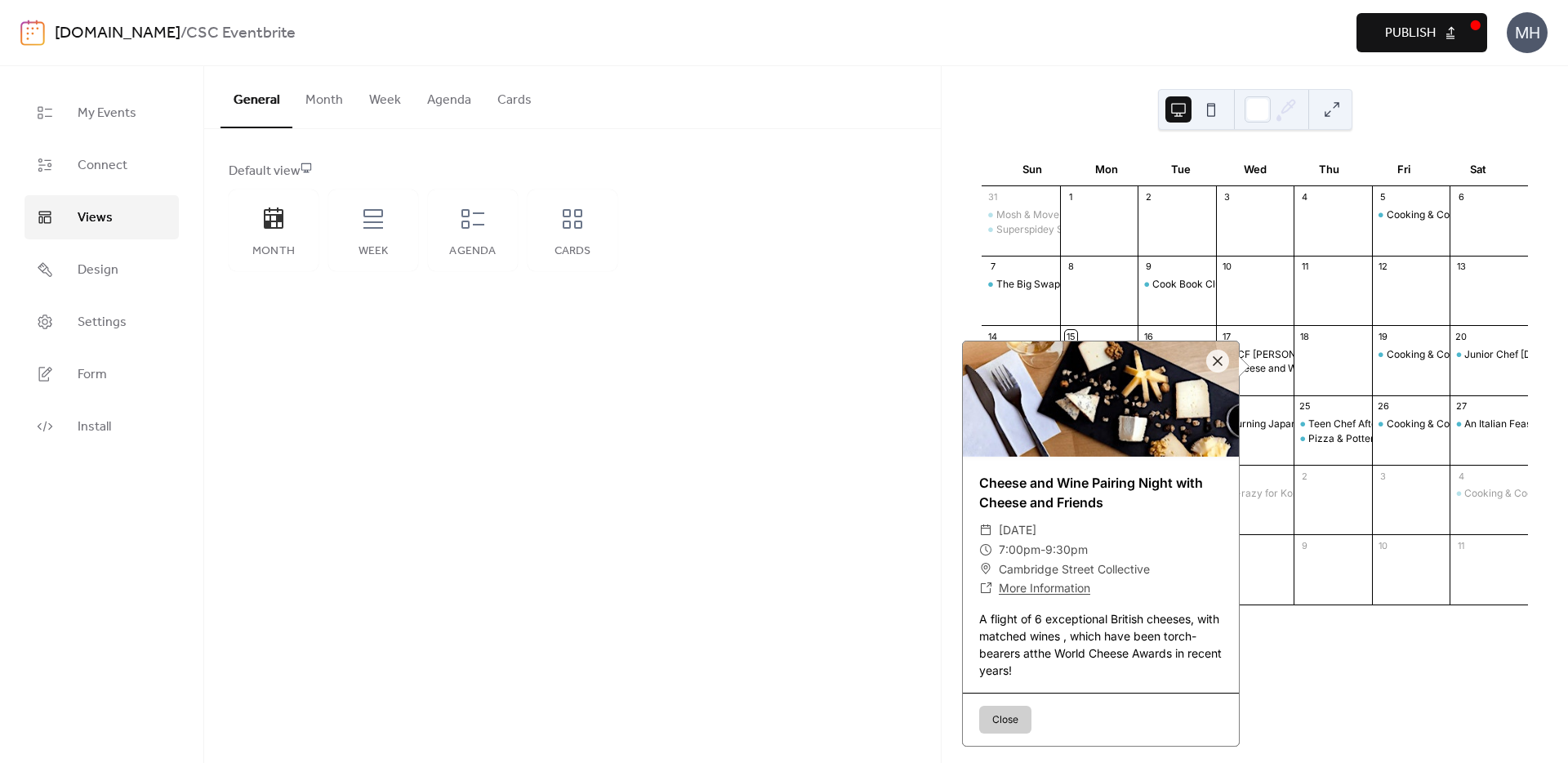
click at [1037, 584] on link "More Information" at bounding box center [1044, 587] width 91 height 13
click at [151, 39] on link "[DOMAIN_NAME]" at bounding box center [117, 33] width 126 height 31
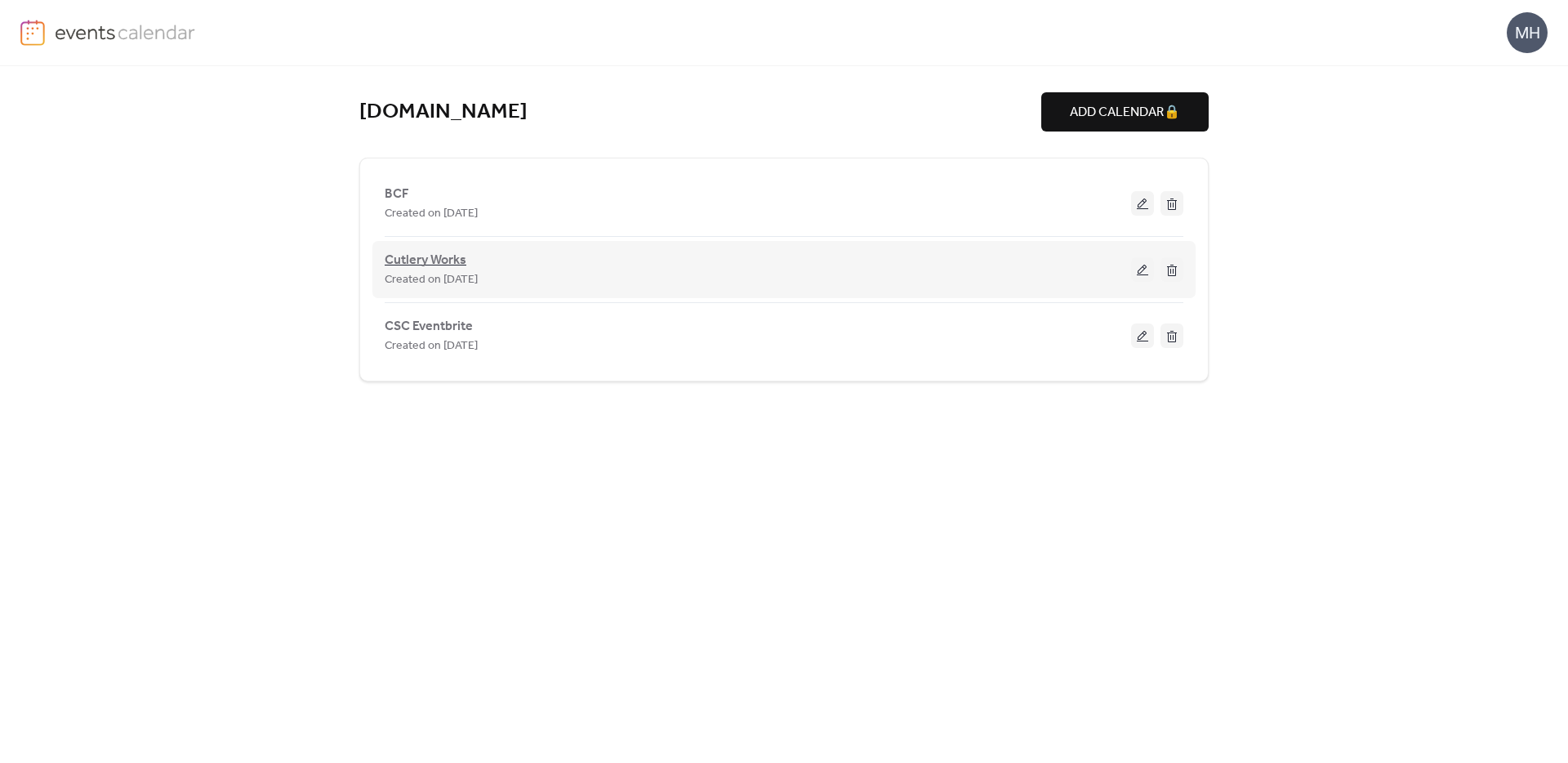
click at [429, 259] on span "Cutlery Works" at bounding box center [425, 261] width 82 height 20
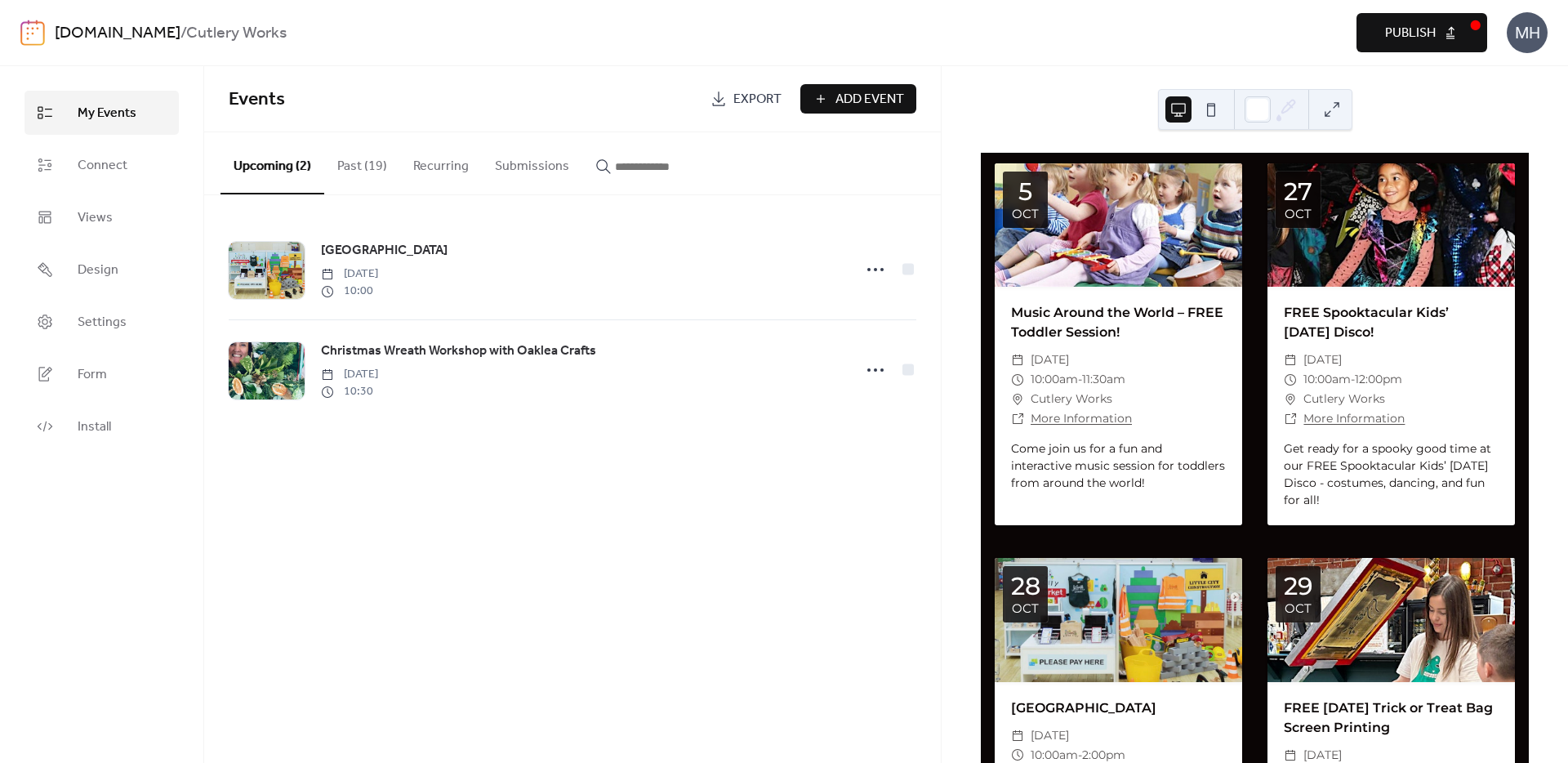
click at [359, 169] on button "Past (19)" at bounding box center [362, 162] width 76 height 60
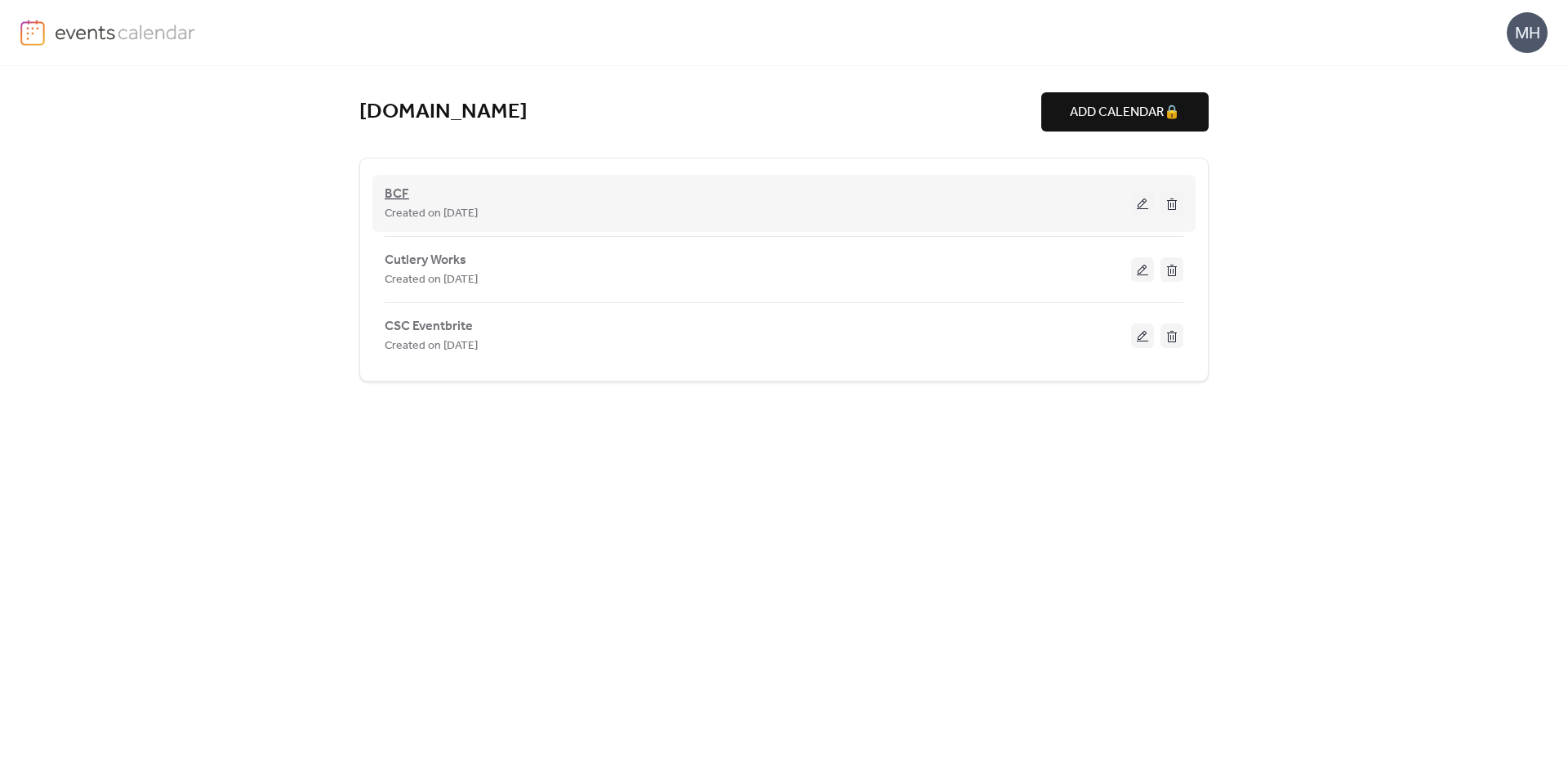
click at [395, 187] on span "BCF" at bounding box center [396, 195] width 24 height 20
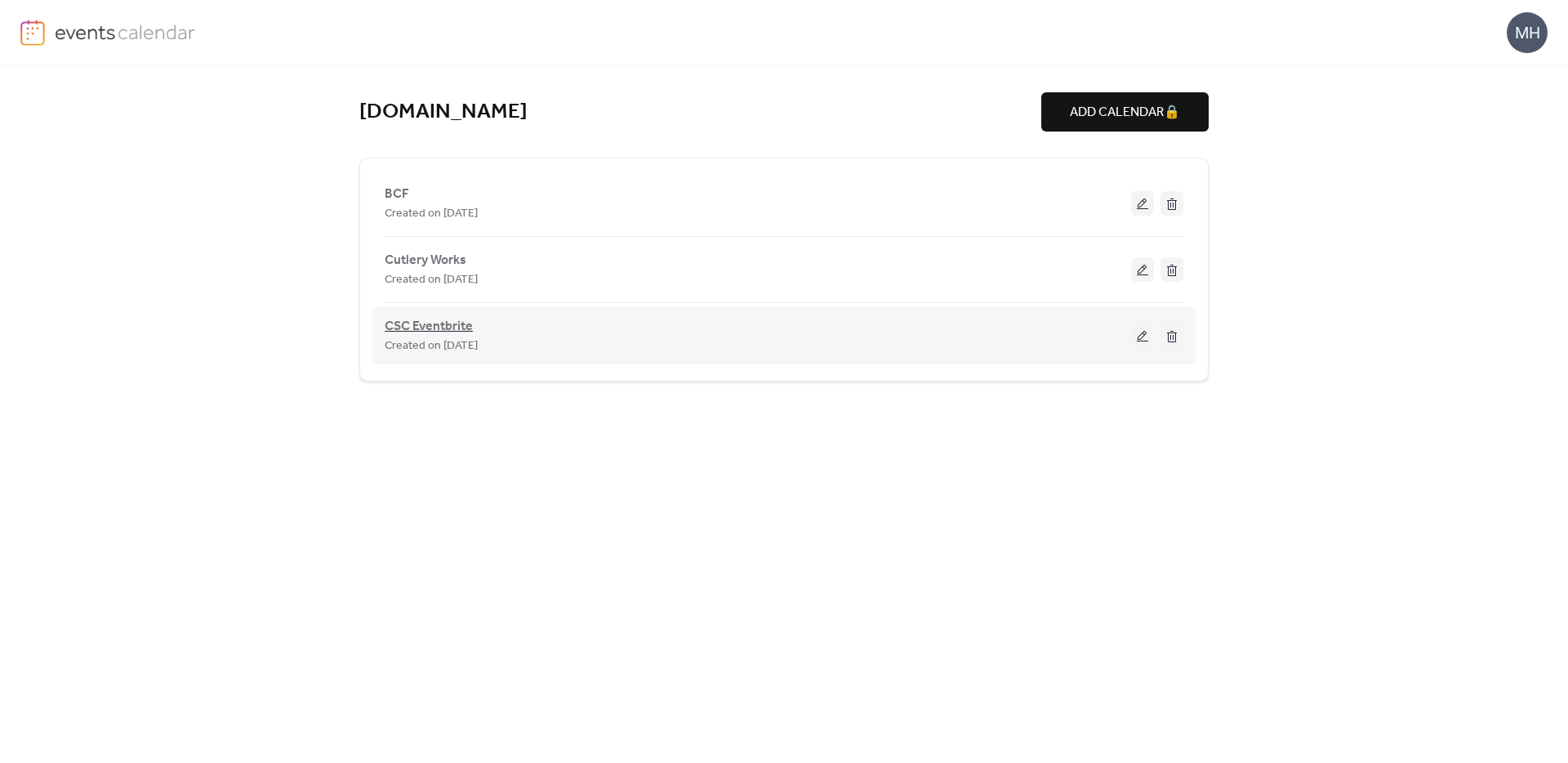
click at [406, 325] on span "CSC Eventbrite" at bounding box center [429, 326] width 88 height 20
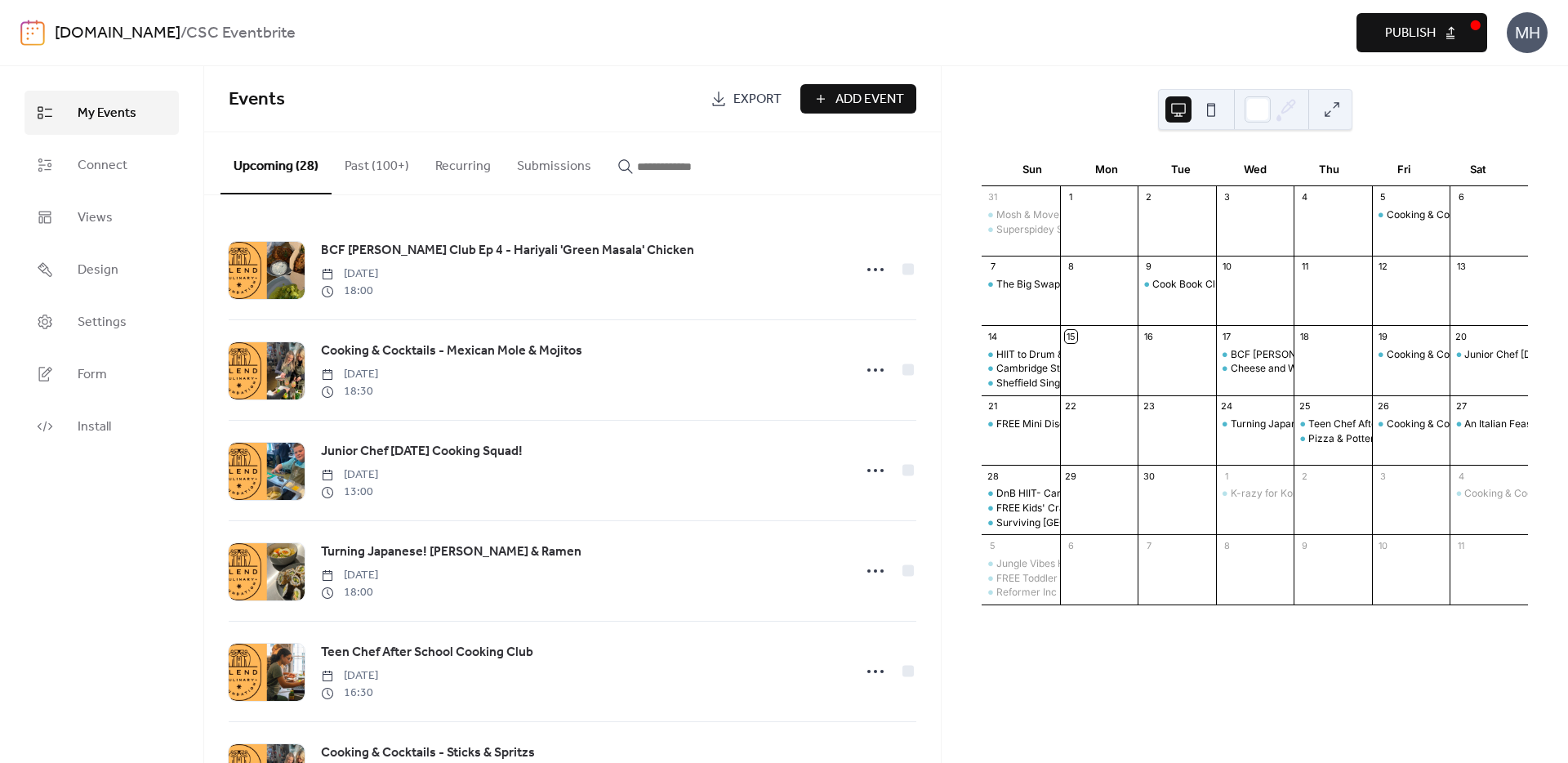
click at [370, 154] on button "Past (100+)" at bounding box center [377, 162] width 91 height 60
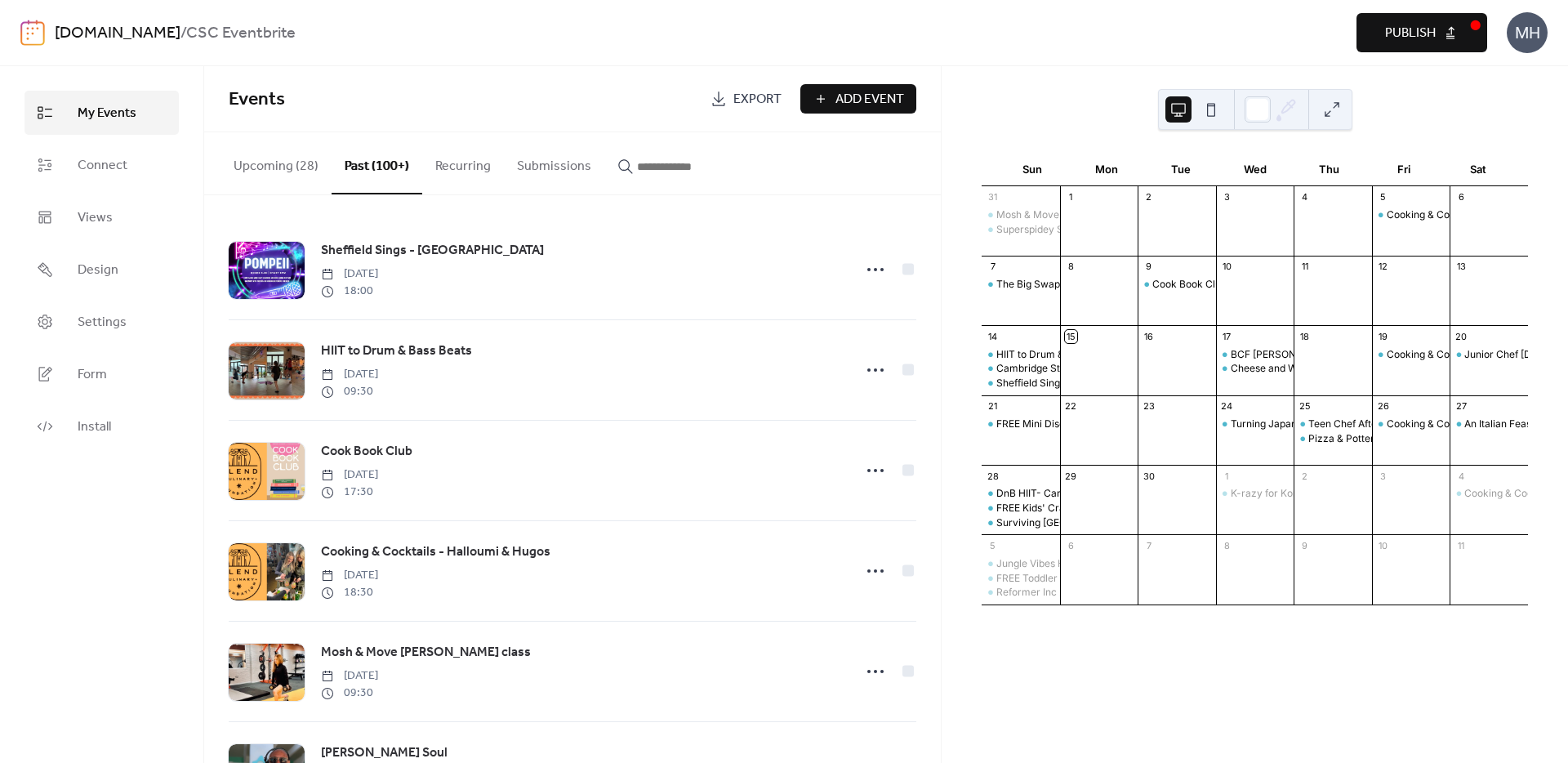
click at [291, 159] on button "Upcoming (28)" at bounding box center [276, 162] width 111 height 60
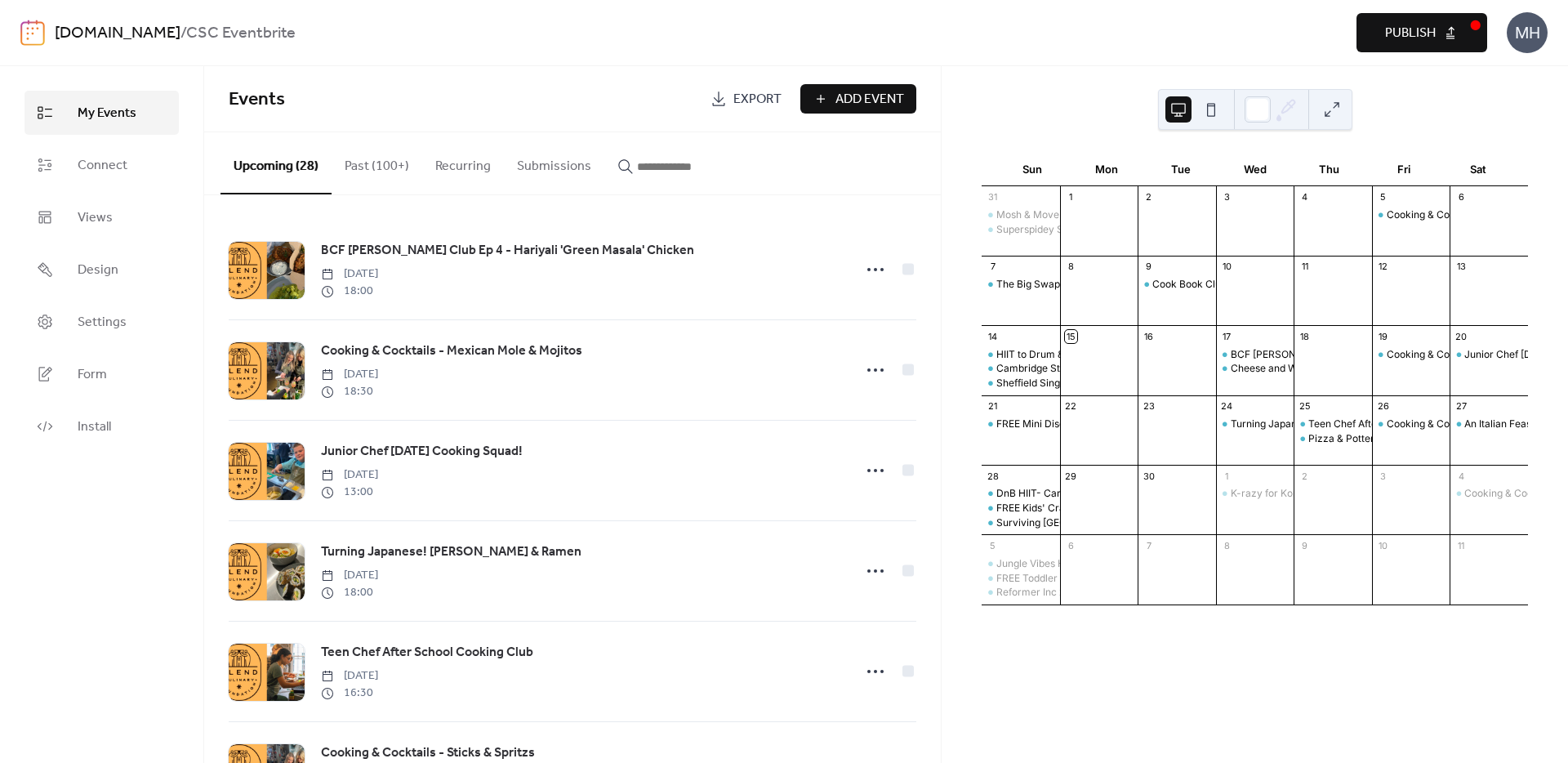
click at [368, 165] on button "Past (100+)" at bounding box center [377, 162] width 91 height 60
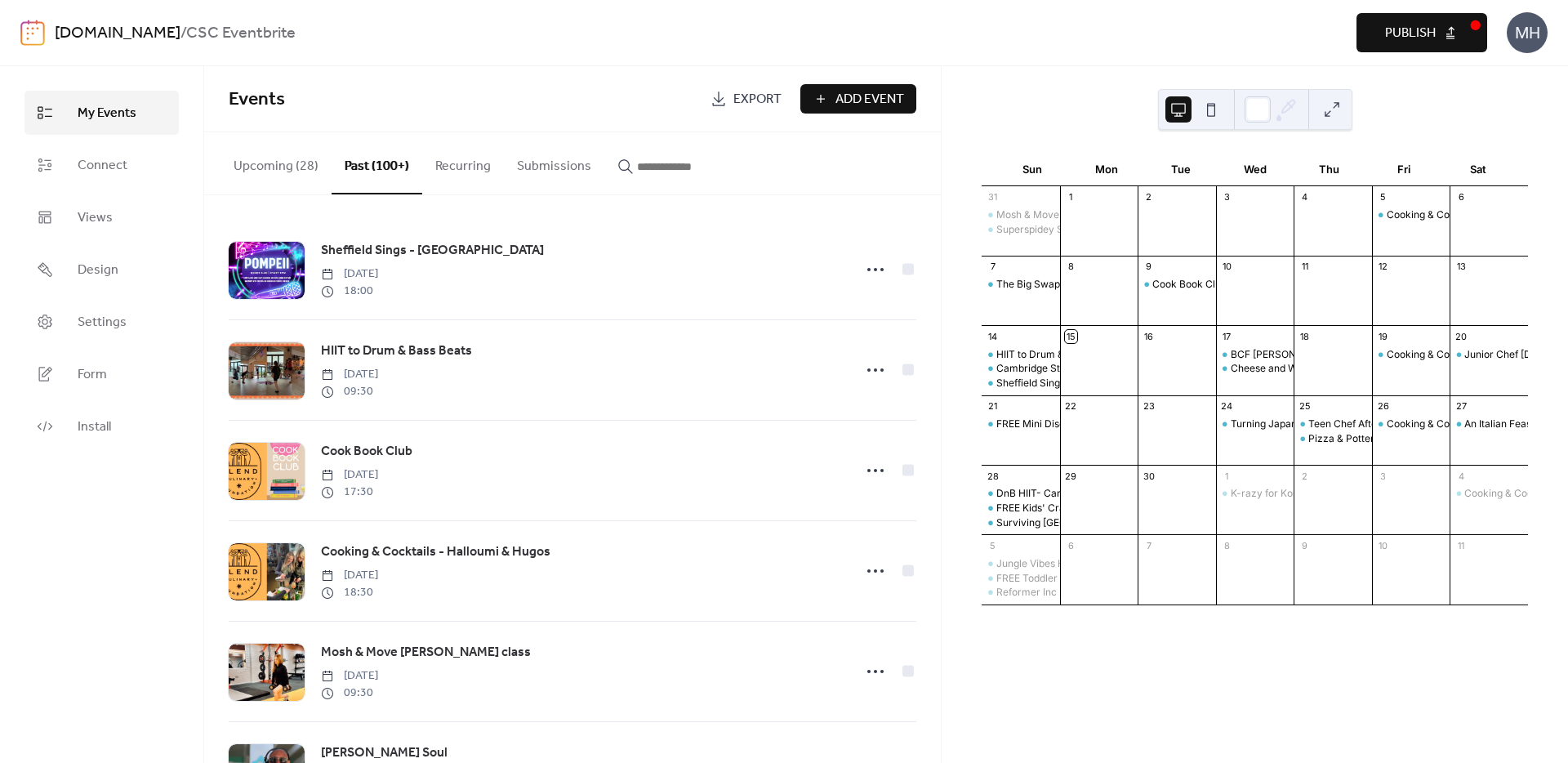
click at [278, 178] on button "Upcoming (28)" at bounding box center [276, 162] width 111 height 60
